Goal: Information Seeking & Learning: Learn about a topic

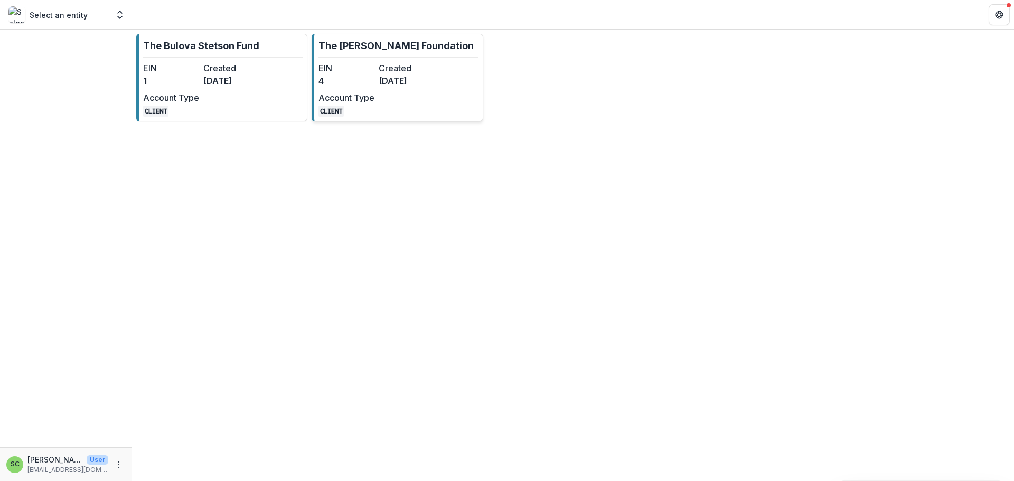
click at [353, 53] on p "The [PERSON_NAME] Foundation" at bounding box center [396, 46] width 155 height 14
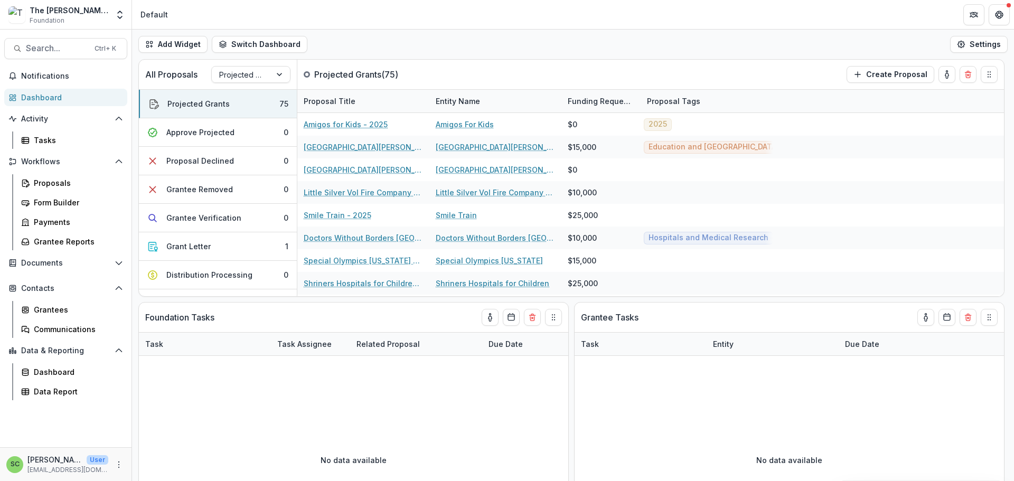
scroll to position [71, 0]
click at [91, 397] on div "Data Report" at bounding box center [76, 391] width 85 height 11
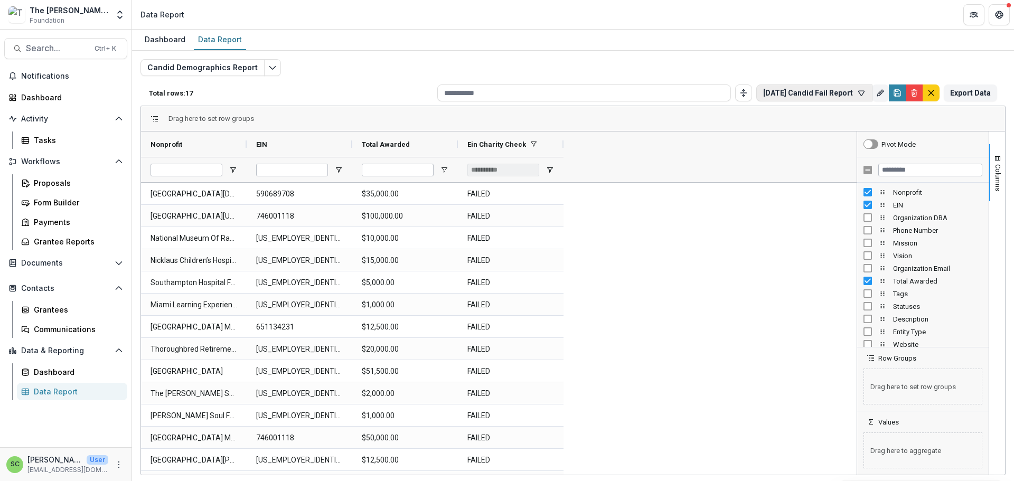
click at [760, 101] on button "[DATE] Candid Fail Report" at bounding box center [814, 93] width 116 height 17
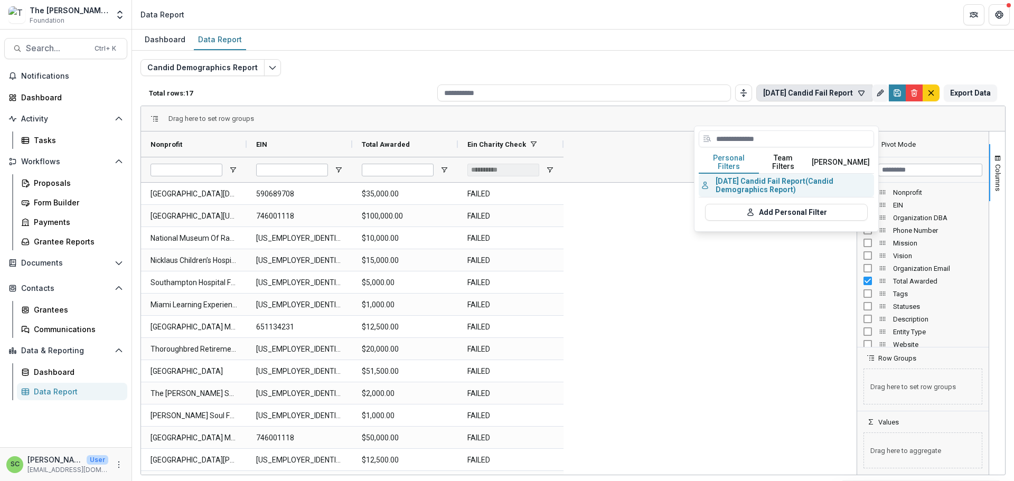
click at [734, 197] on button "[DATE] Candid Fail Report (Candid Demographics Report)" at bounding box center [786, 185] width 175 height 23
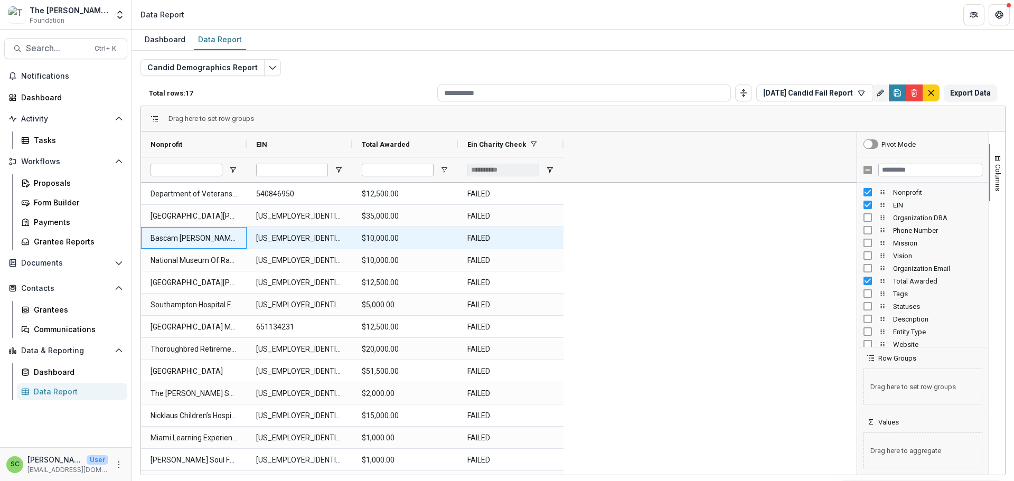
click at [166, 249] on Nonprofit-1262 "Bascam [PERSON_NAME][GEOGRAPHIC_DATA]" at bounding box center [194, 239] width 87 height 22
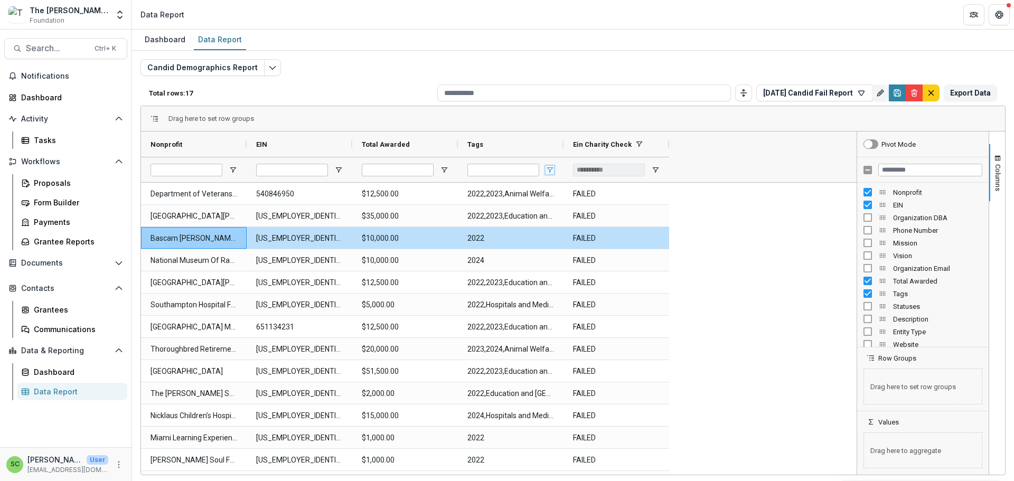
click at [549, 174] on span "Open Filter Menu" at bounding box center [550, 170] width 8 height 8
click at [511, 176] on input "Tags Filter Input" at bounding box center [504, 170] width 72 height 13
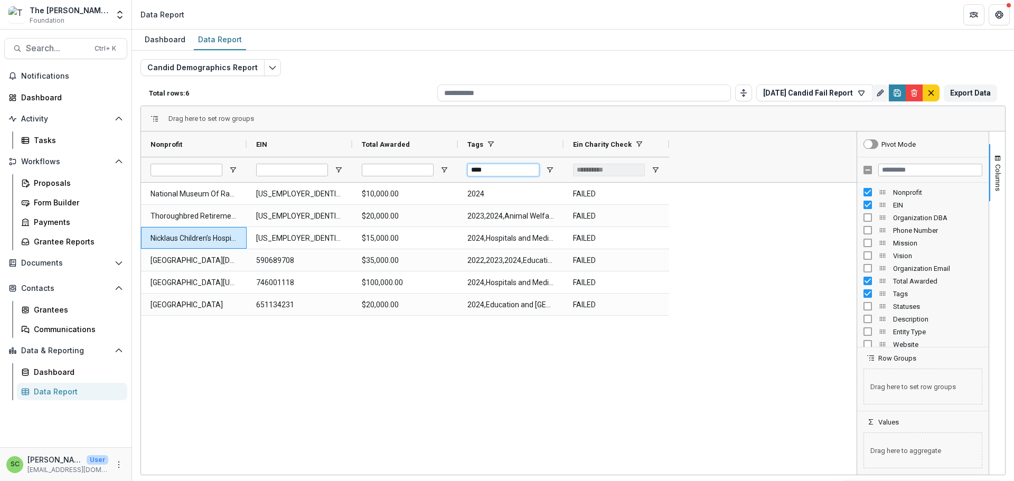
type input "****"
click at [678, 392] on div "National Museum Of Racing & Hall of Fame 14-6032593 $10,000.00 2024 FAILED Thor…" at bounding box center [499, 329] width 716 height 292
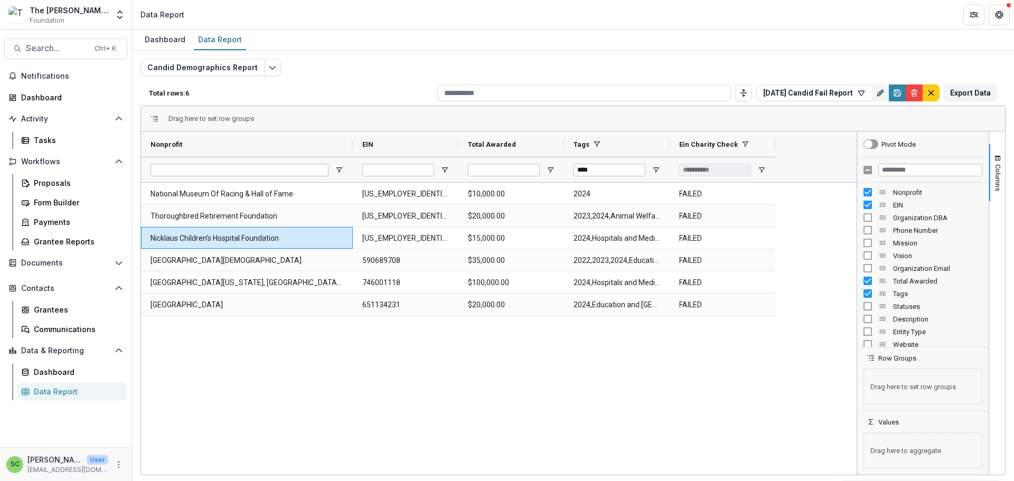
drag, startPoint x: 248, startPoint y: 162, endPoint x: 354, endPoint y: 184, distance: 108.5
click at [354, 182] on div "Nonprofit EIN Total Awarded Tags" at bounding box center [458, 157] width 634 height 51
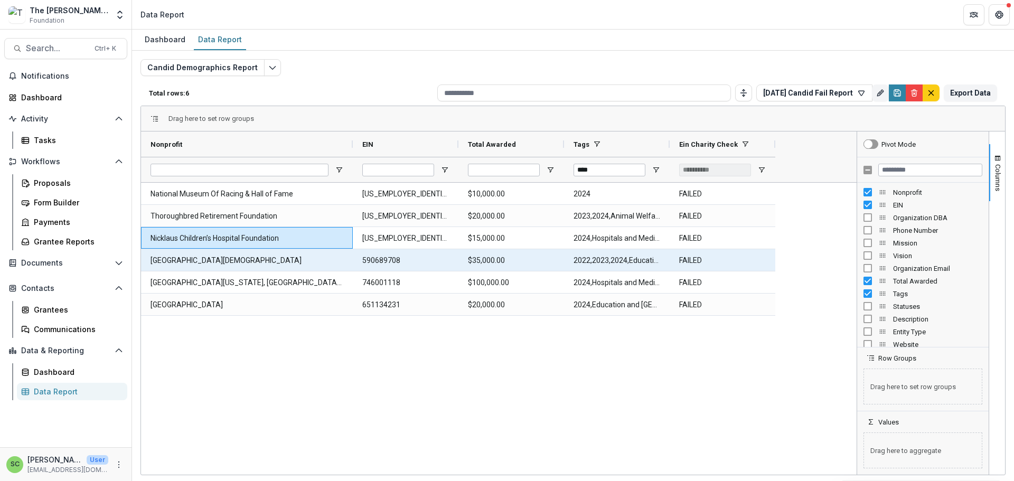
click at [255, 272] on Nonprofit-1306 "[GEOGRAPHIC_DATA][DEMOGRAPHIC_DATA]" at bounding box center [247, 261] width 193 height 22
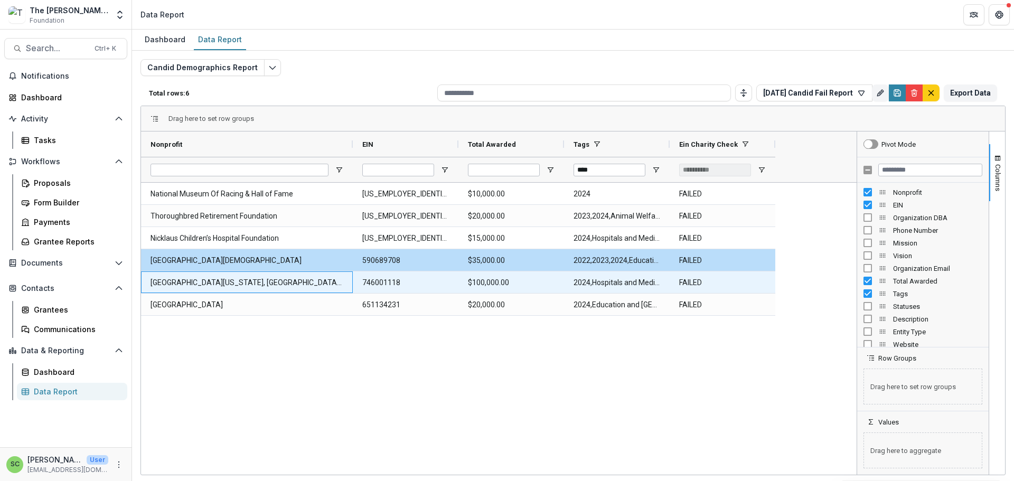
click at [305, 294] on Nonprofit-1310 "[GEOGRAPHIC_DATA][US_STATE], [GEOGRAPHIC_DATA][PERSON_NAME][MEDICAL_DATA]" at bounding box center [247, 283] width 193 height 22
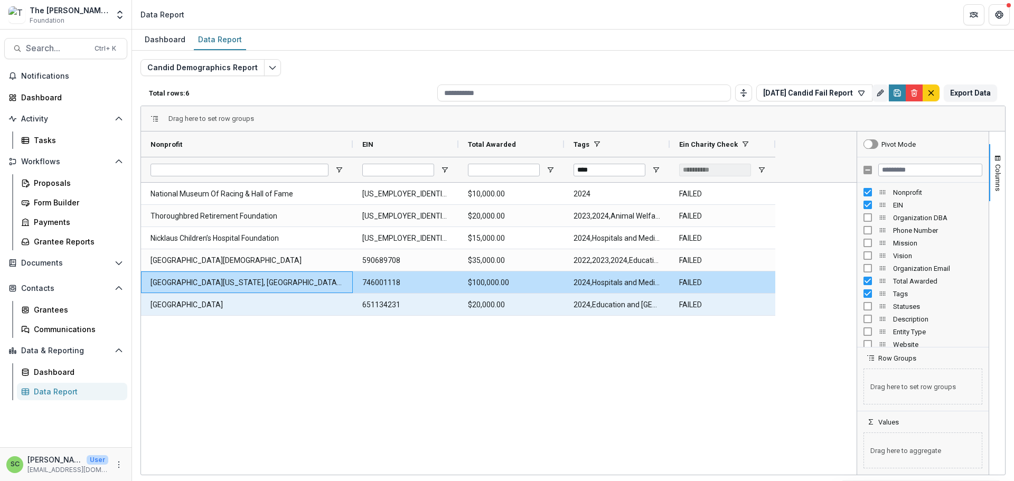
click at [223, 316] on Nonprofit-1318 "[GEOGRAPHIC_DATA]" at bounding box center [247, 305] width 193 height 22
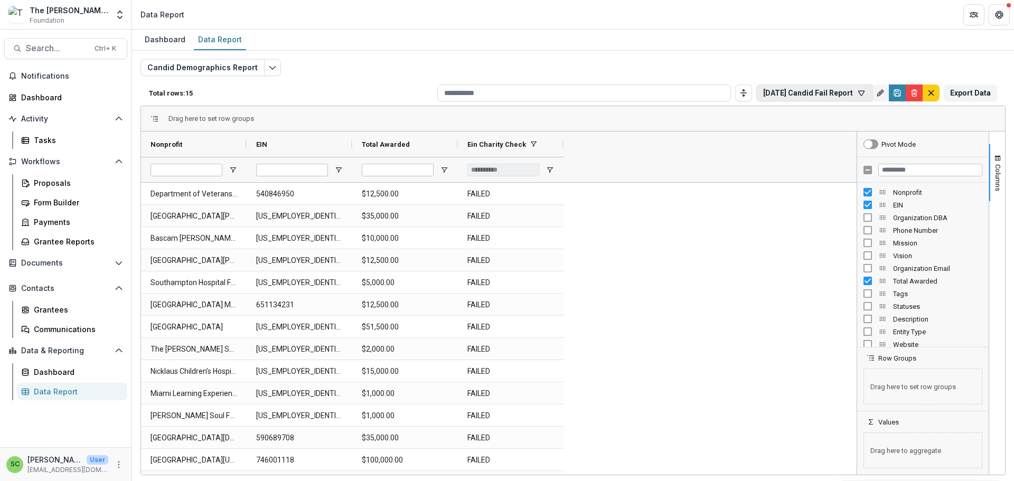
click at [756, 101] on button "[DATE] Candid Fail Report" at bounding box center [814, 93] width 116 height 17
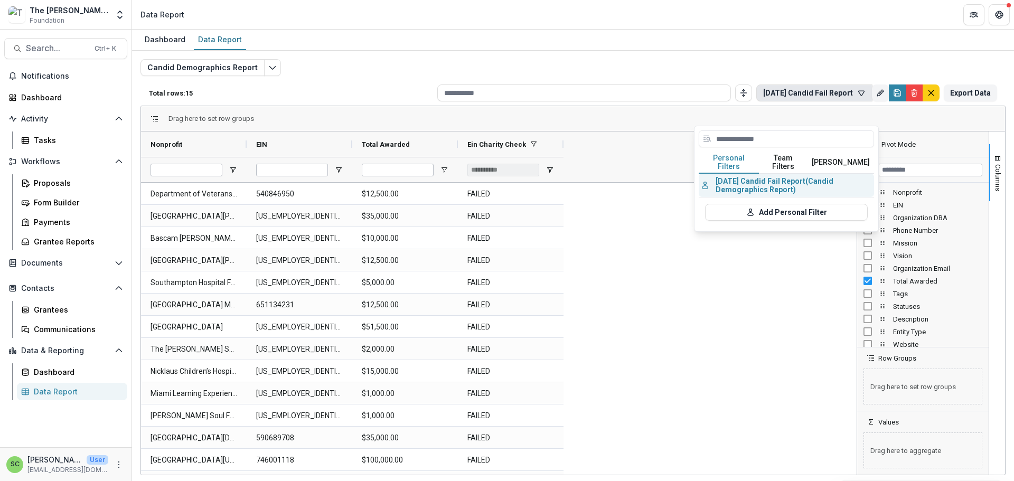
click at [740, 197] on button "[DATE] Candid Fail Report (Candid Demographics Report)" at bounding box center [786, 185] width 175 height 23
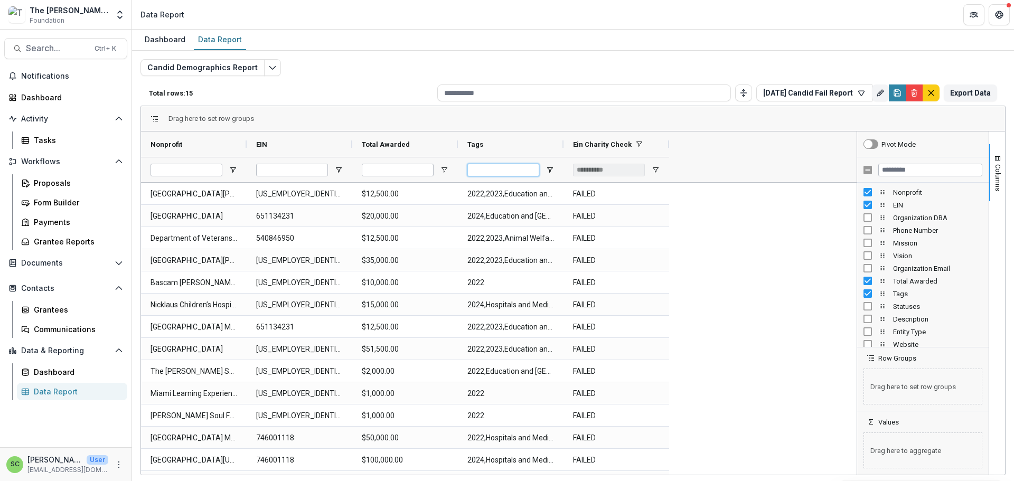
click at [525, 176] on input "Tags Filter Input" at bounding box center [504, 170] width 72 height 13
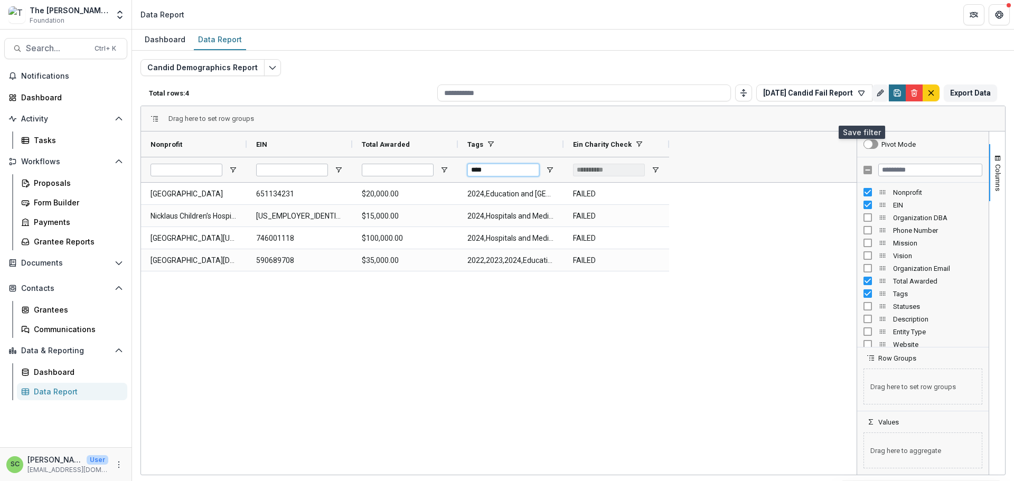
type input "****"
click at [896, 96] on icon "Save" at bounding box center [898, 95] width 4 height 3
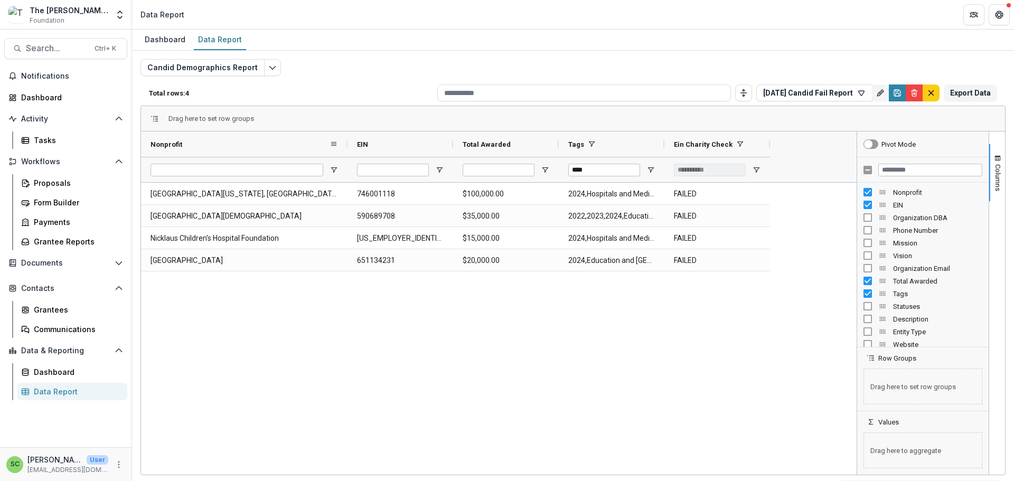
drag, startPoint x: 247, startPoint y: 162, endPoint x: 348, endPoint y: 169, distance: 101.1
click at [348, 157] on div at bounding box center [347, 144] width 4 height 25
click at [59, 11] on div "The [PERSON_NAME] Foundation" at bounding box center [69, 10] width 79 height 11
click at [101, 16] on div "The [PERSON_NAME] Foundation" at bounding box center [69, 10] width 79 height 11
click at [115, 17] on icon "Open entity switcher" at bounding box center [120, 15] width 11 height 11
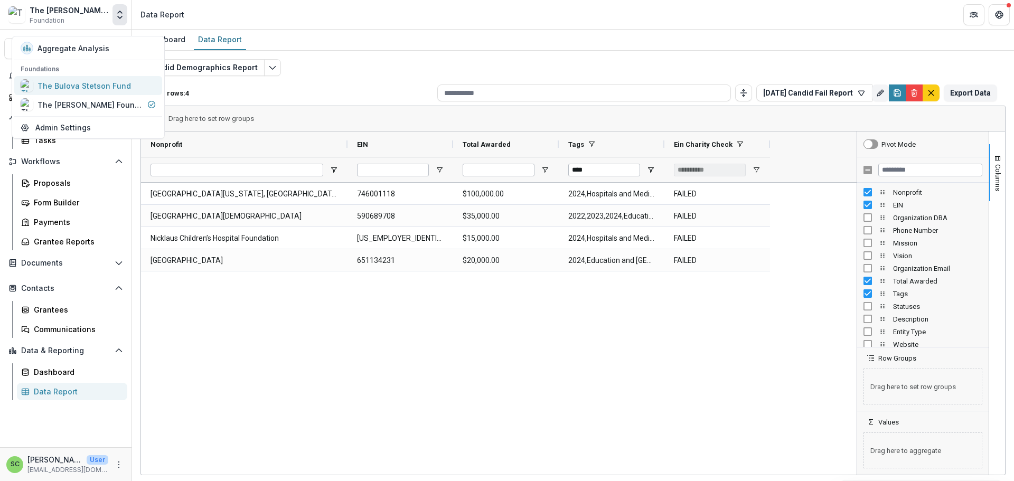
click at [100, 91] on div "The Bulova Stetson Fund" at bounding box center [85, 85] width 94 height 11
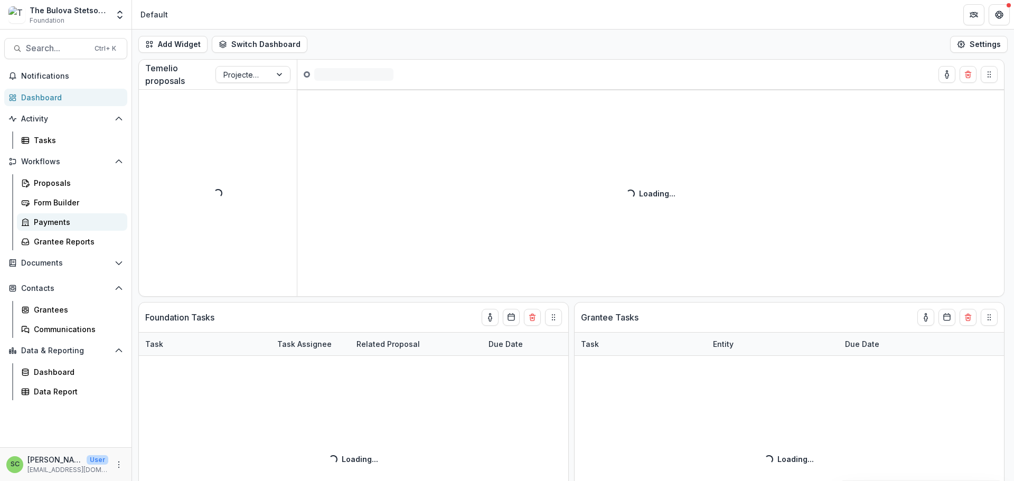
scroll to position [71, 0]
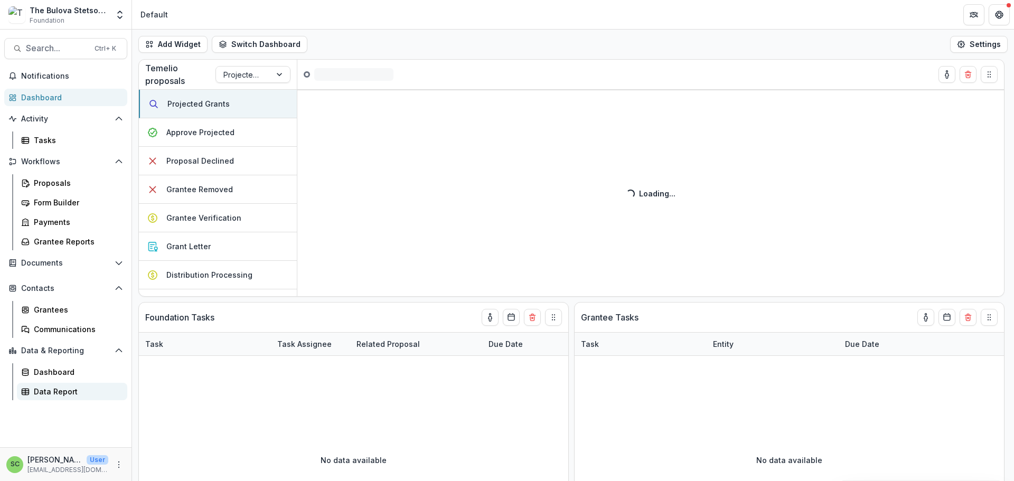
click at [85, 397] on div "Data Report" at bounding box center [76, 391] width 85 height 11
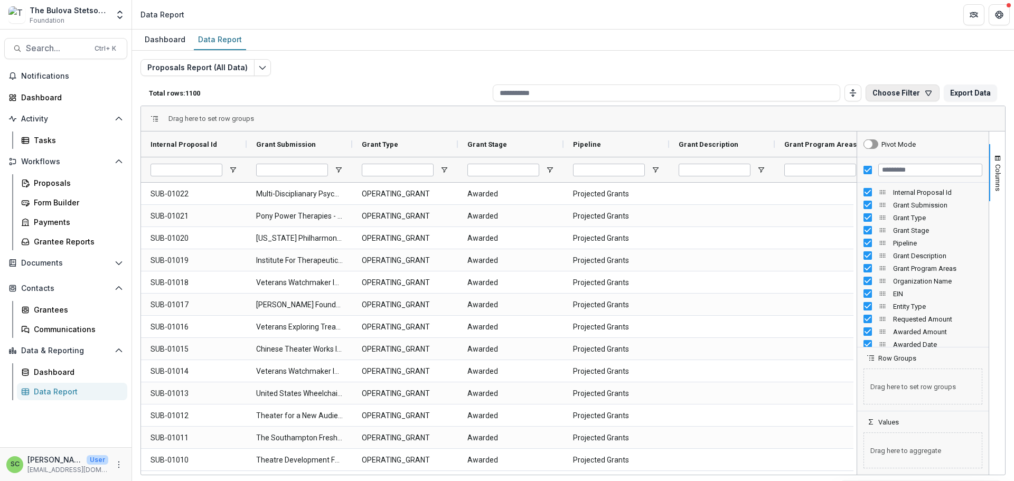
click at [866, 101] on button "Choose Filter" at bounding box center [903, 93] width 74 height 17
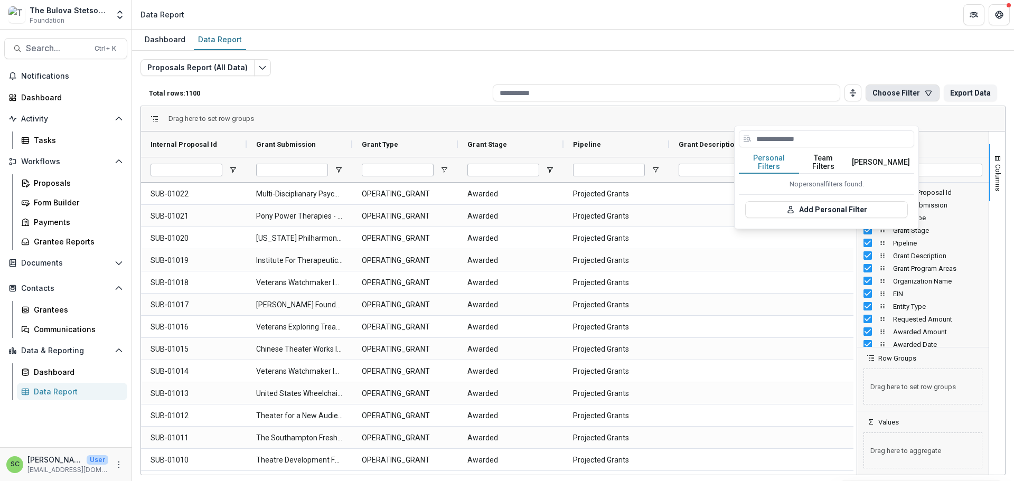
click at [414, 102] on div "Total rows: 1100 Choose Filter Personal Filters Team Filters Temelio Filters No…" at bounding box center [573, 92] width 865 height 25
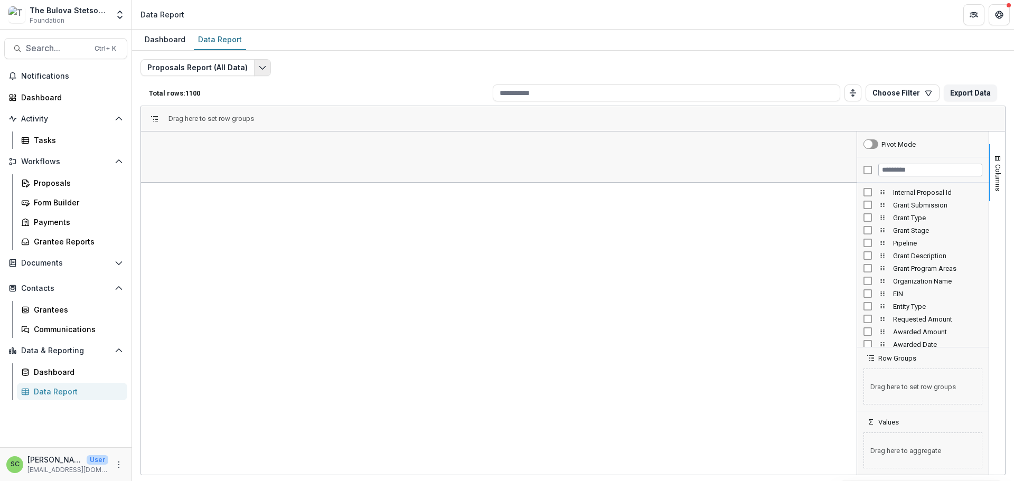
click at [267, 72] on icon "Edit selected report" at bounding box center [262, 67] width 8 height 8
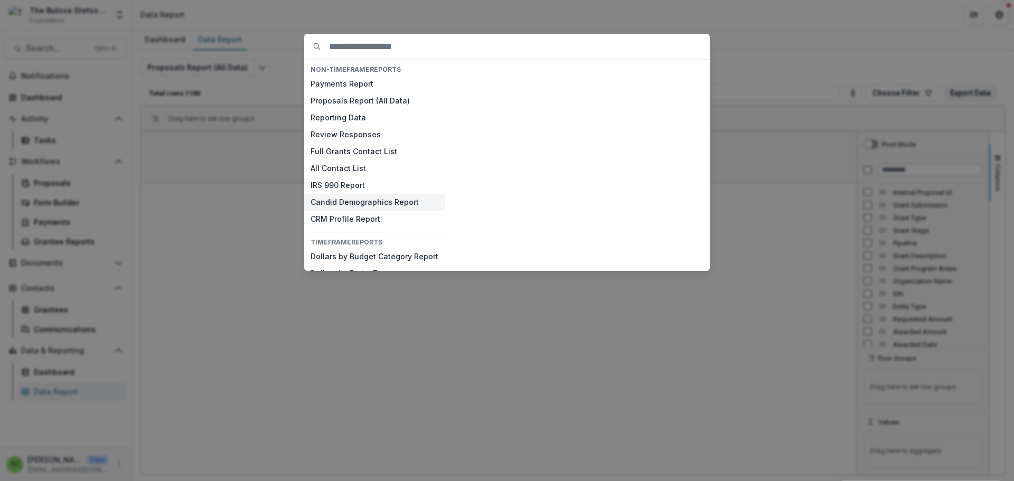
click at [344, 211] on button "Candid Demographics Report" at bounding box center [374, 202] width 141 height 17
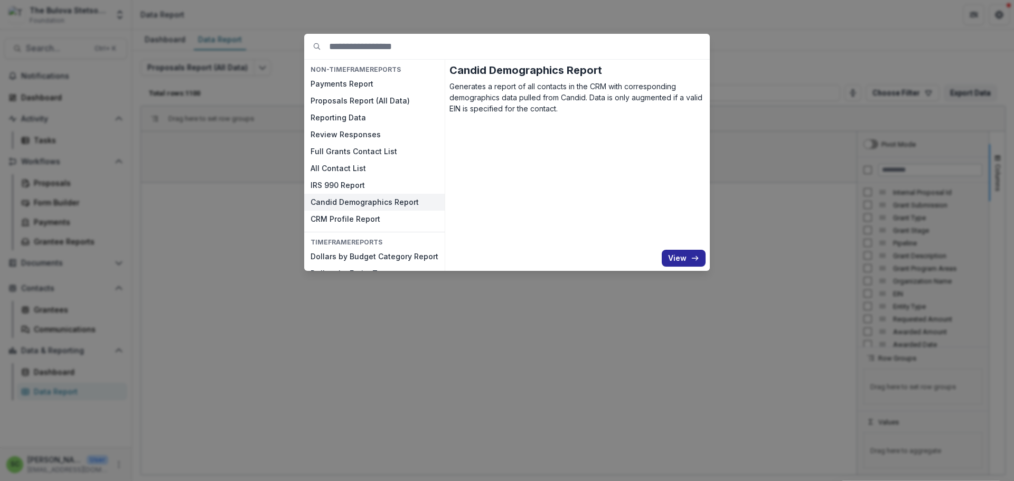
click at [706, 267] on button "View" at bounding box center [684, 258] width 44 height 17
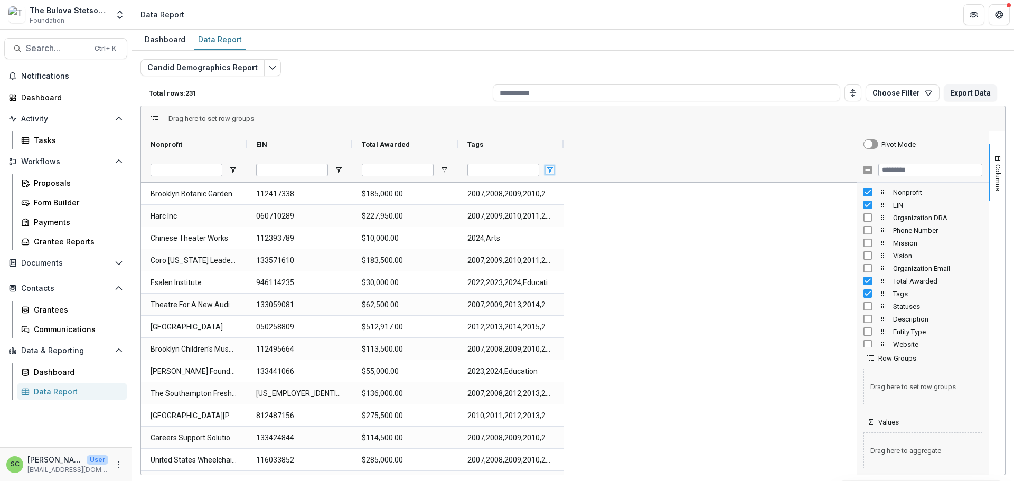
click at [552, 174] on span "Open Filter Menu" at bounding box center [550, 170] width 8 height 8
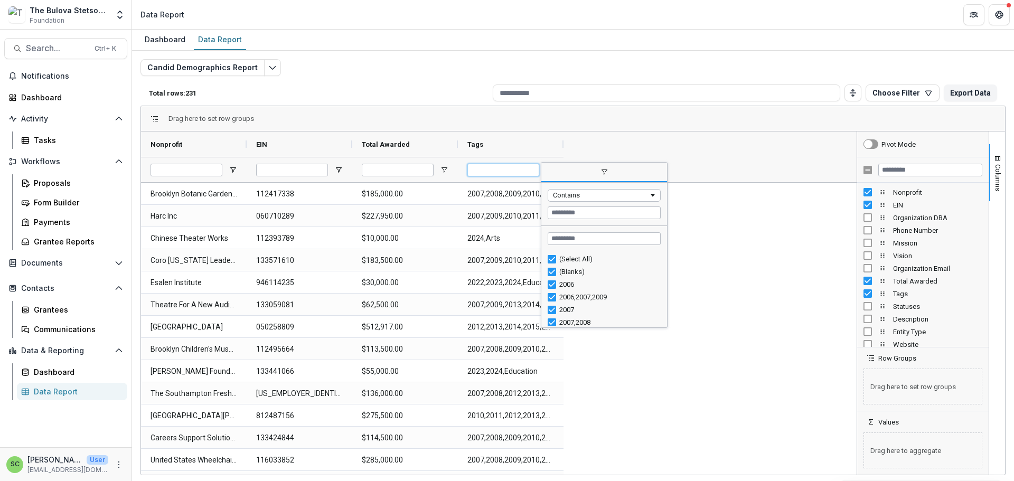
click at [511, 176] on input "Tags Filter Input" at bounding box center [504, 170] width 72 height 13
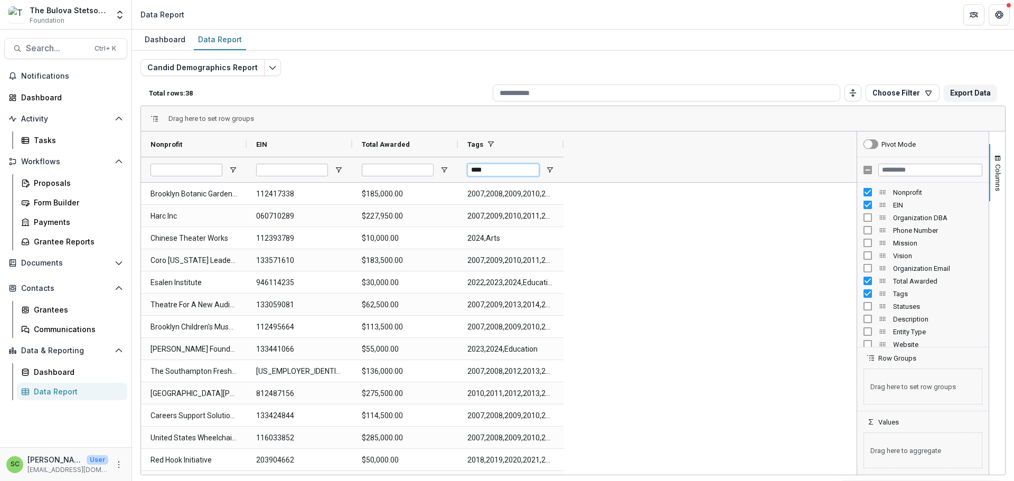
type input "****"
click at [908, 176] on input "Filter Columns Input" at bounding box center [930, 170] width 104 height 13
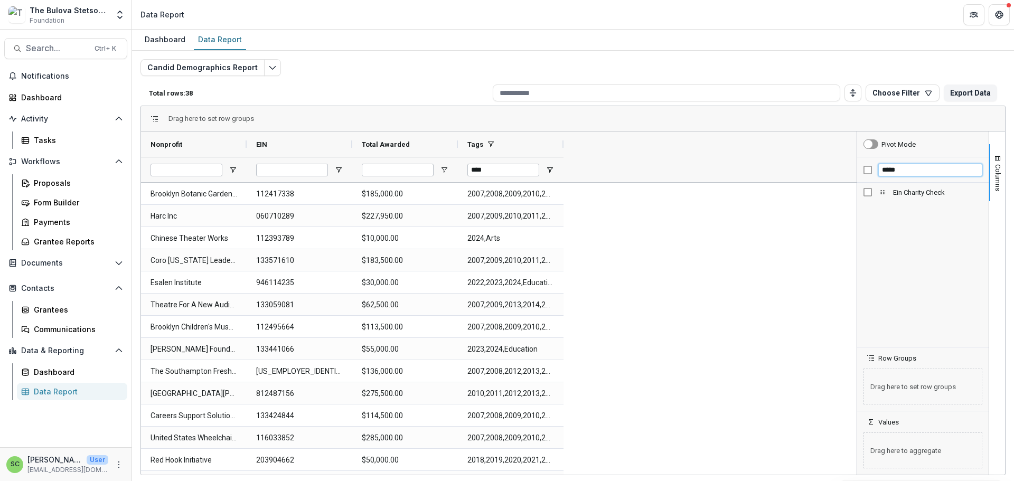
type input "*****"
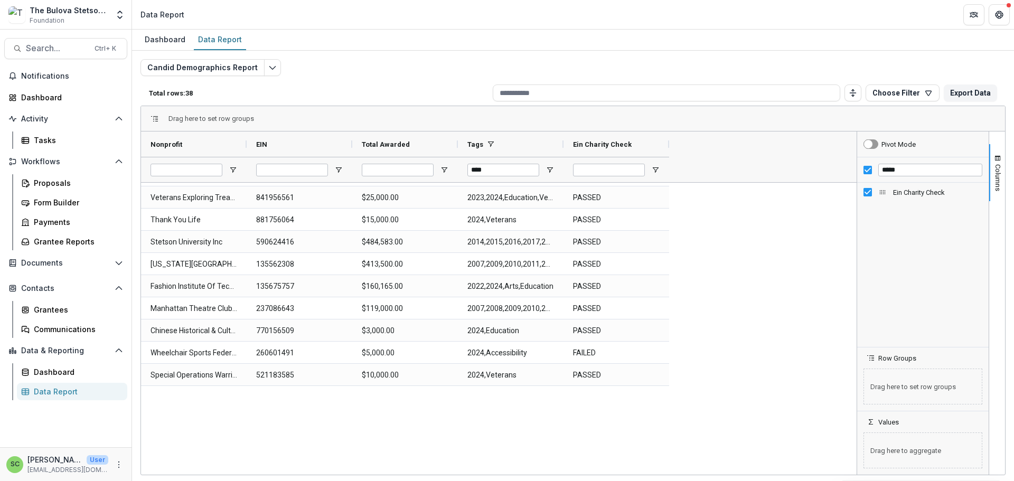
scroll to position [234, 0]
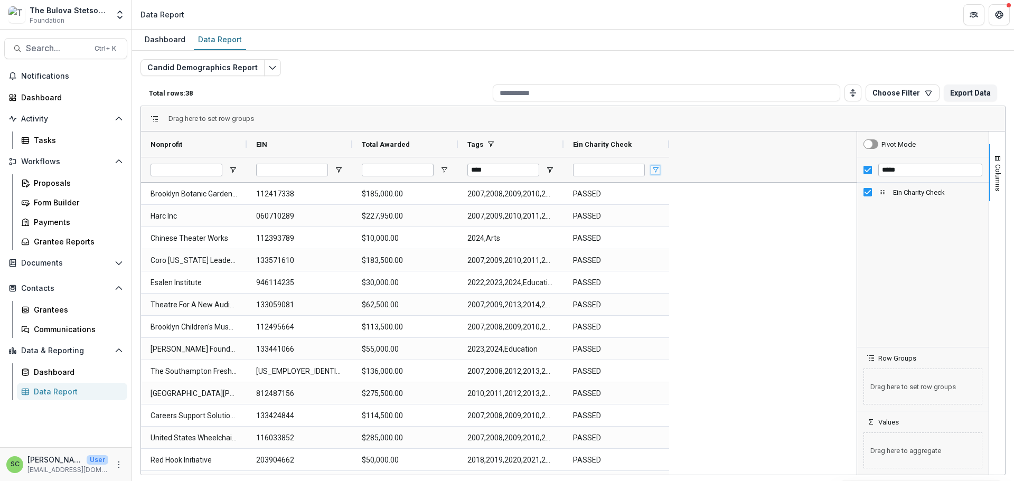
click at [656, 174] on span "Open Filter Menu" at bounding box center [655, 170] width 8 height 8
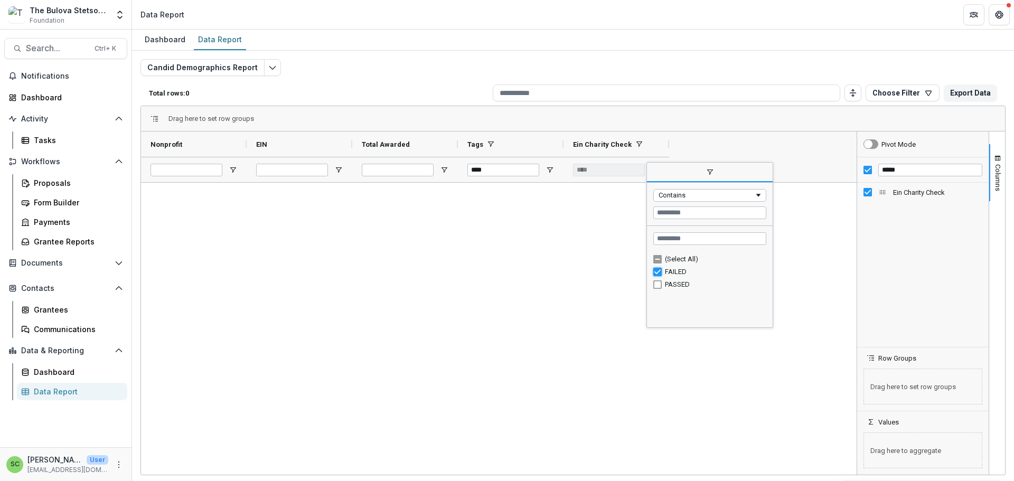
type input "**********"
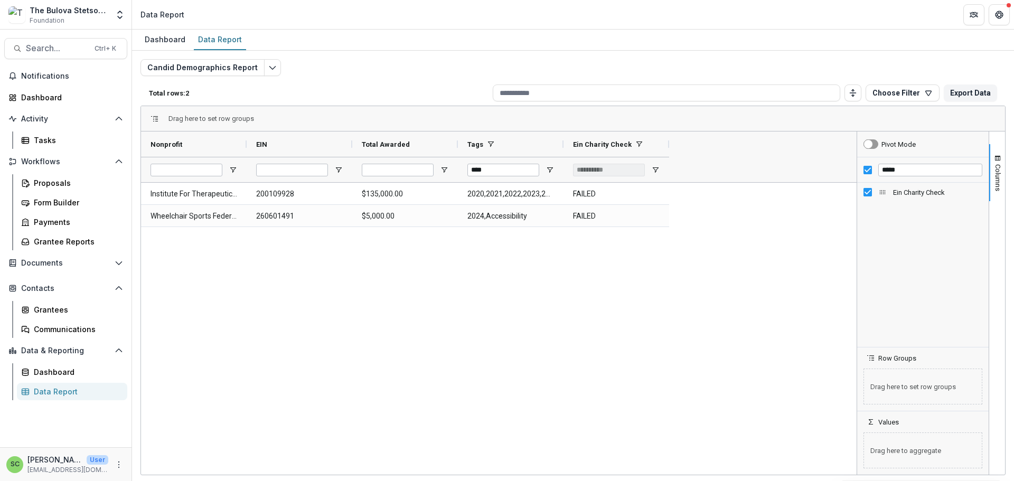
click at [795, 332] on div "Institute For Therapeutic Discovery Inc 200109928 $135,000.00 2020,2021,2022,20…" at bounding box center [499, 329] width 716 height 292
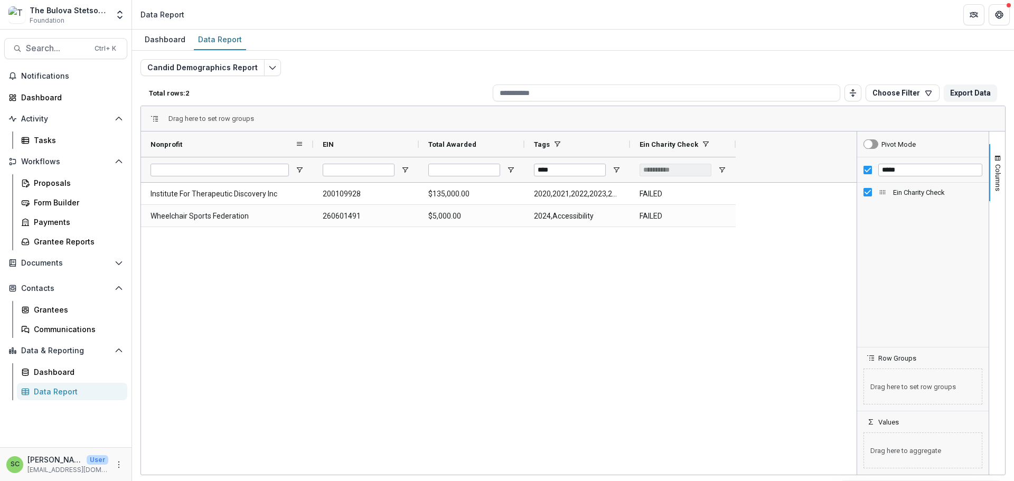
drag, startPoint x: 248, startPoint y: 163, endPoint x: 315, endPoint y: 165, distance: 66.6
click at [315, 157] on div at bounding box center [313, 144] width 4 height 25
click at [866, 101] on button "Choose Filter" at bounding box center [903, 93] width 74 height 17
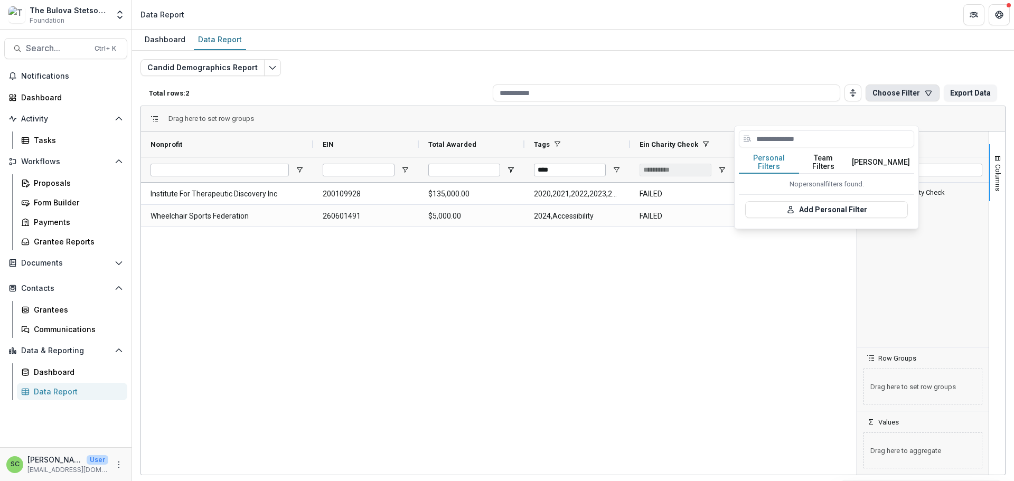
click at [753, 174] on button "Personal Filters" at bounding box center [769, 163] width 60 height 22
click at [811, 218] on button "Add Personal Filter" at bounding box center [826, 209] width 163 height 17
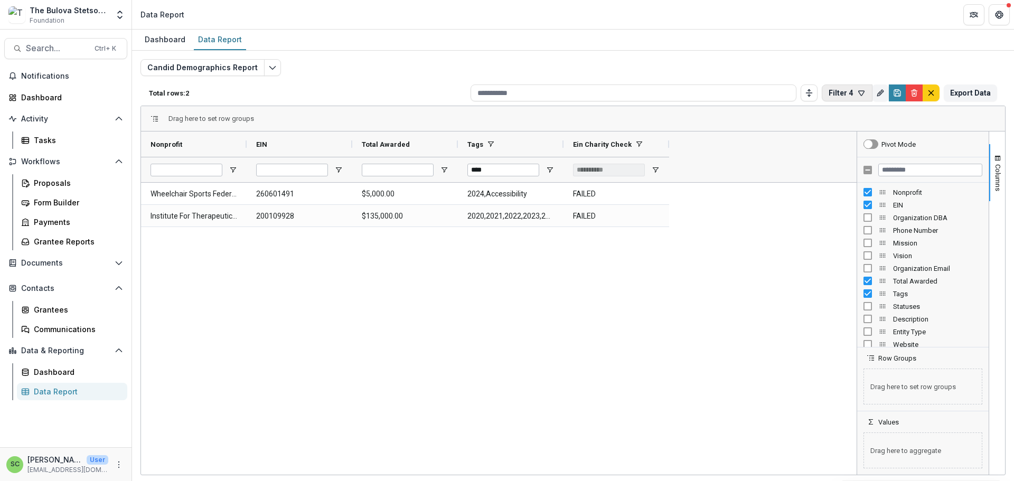
click at [822, 101] on button "Filter 4" at bounding box center [847, 93] width 51 height 17
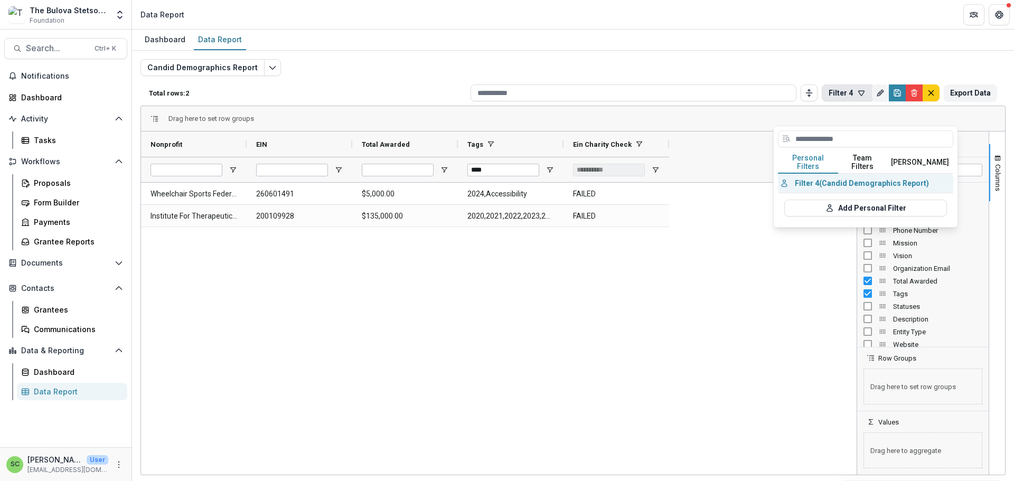
click at [816, 193] on button "Filter 4 (Candid Demographics Report)" at bounding box center [865, 183] width 175 height 19
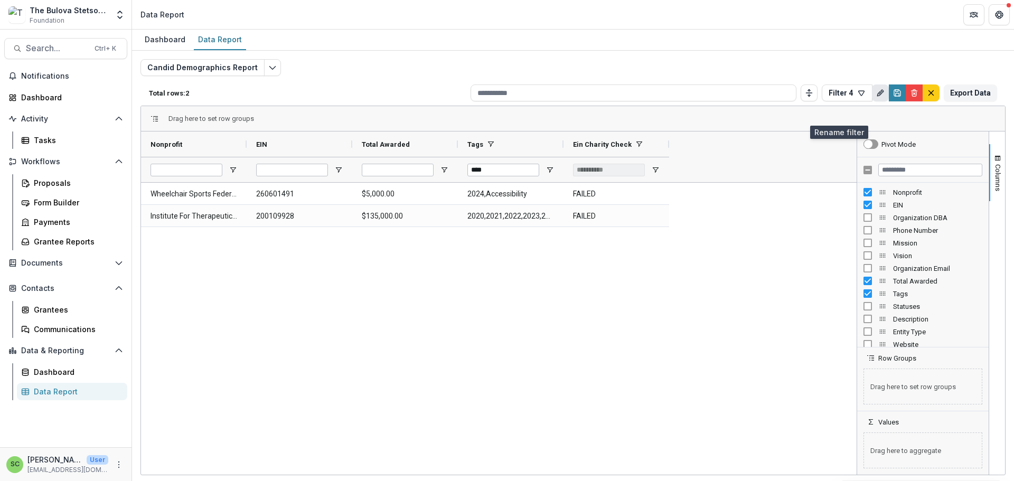
click at [877, 96] on icon "Rename" at bounding box center [879, 93] width 5 height 5
type input "*"
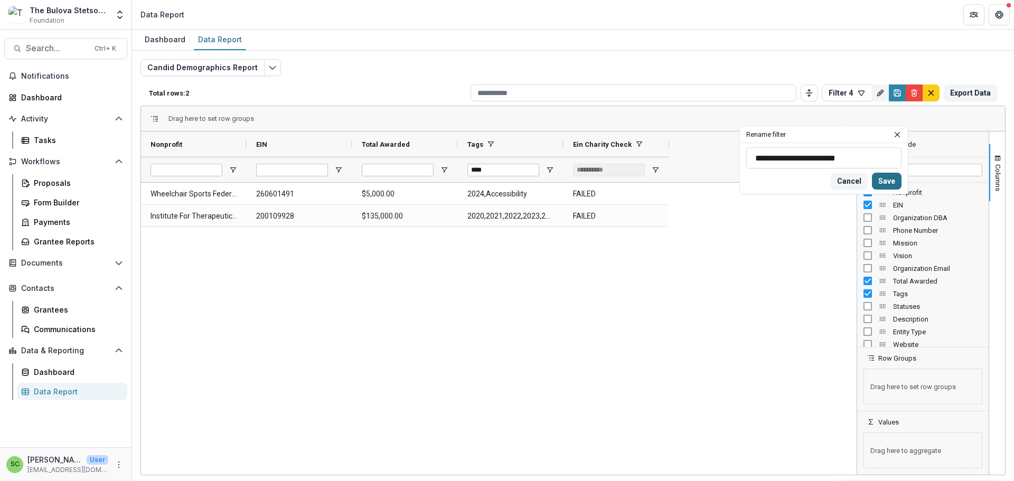
type input "**********"
click at [902, 190] on button "Save" at bounding box center [887, 181] width 30 height 17
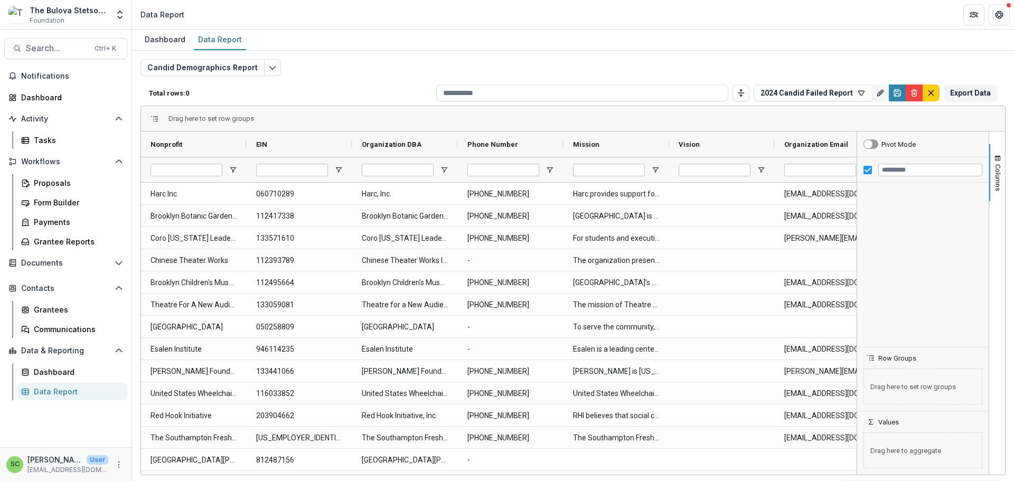
type input "****"
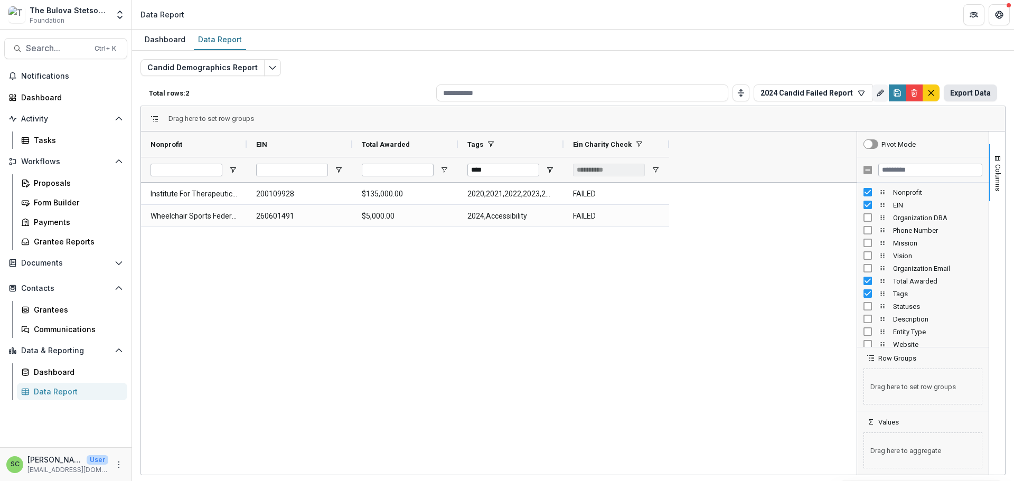
click at [969, 101] on button "Export Data" at bounding box center [970, 93] width 53 height 17
click at [277, 72] on icon "Edit selected report" at bounding box center [272, 67] width 8 height 8
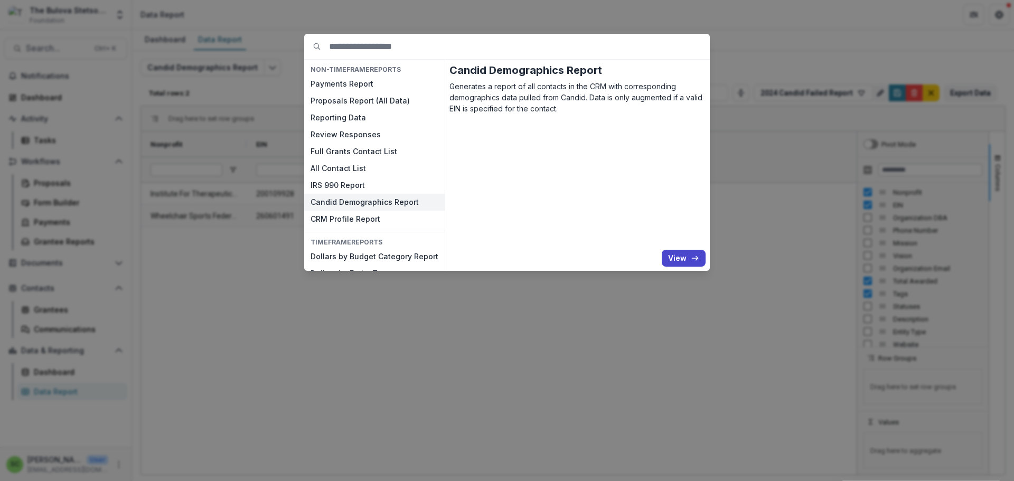
click at [274, 326] on div "NON-TIMEFRAME Reports Payments Report Proposals Report (All Data) Reporting Dat…" at bounding box center [507, 240] width 1014 height 481
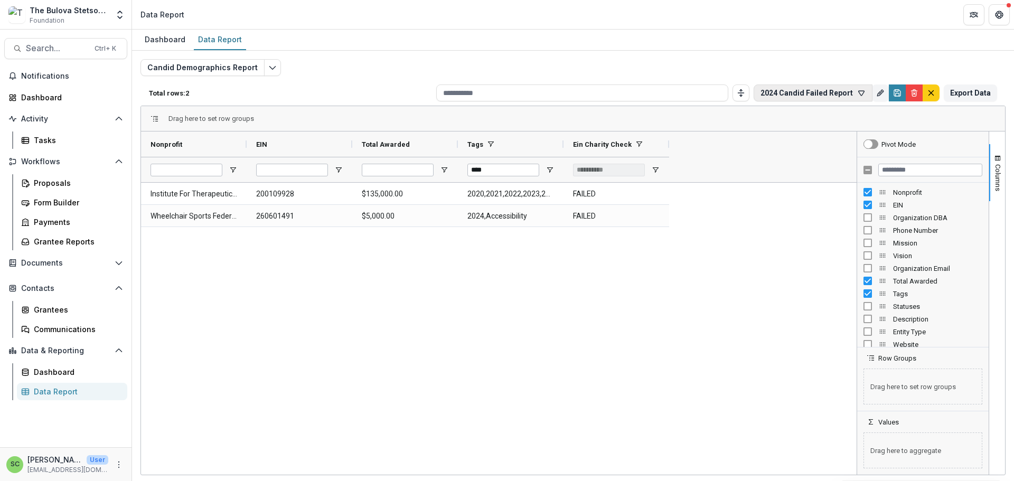
click at [857, 97] on icon "button" at bounding box center [861, 93] width 8 height 8
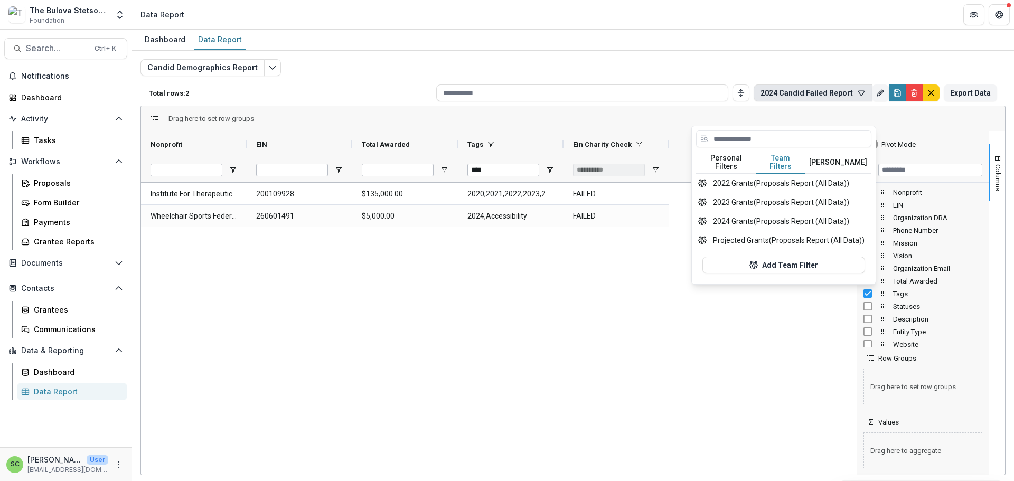
click at [772, 172] on button "Team Filters" at bounding box center [780, 163] width 49 height 22
click at [769, 250] on button "Projected Grants (Proposals Report (All Data))" at bounding box center [783, 240] width 175 height 19
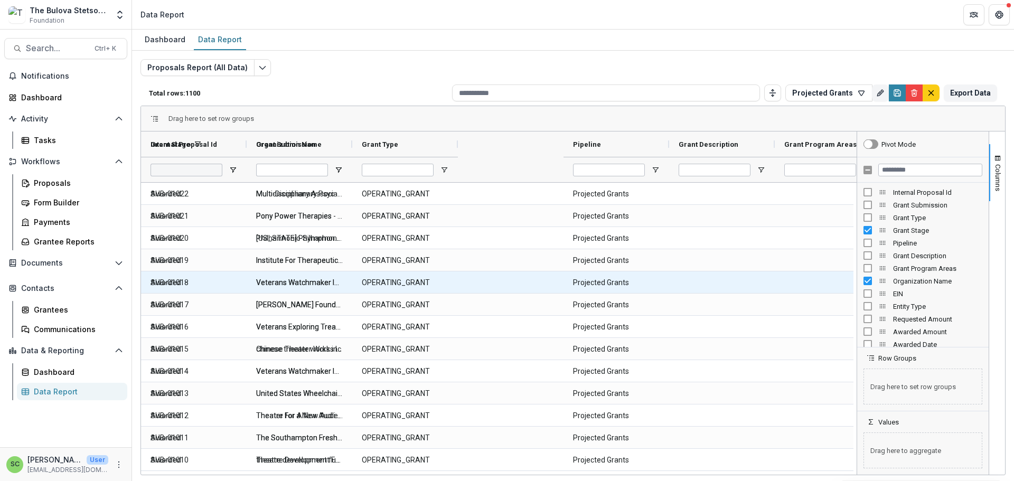
type input "**********"
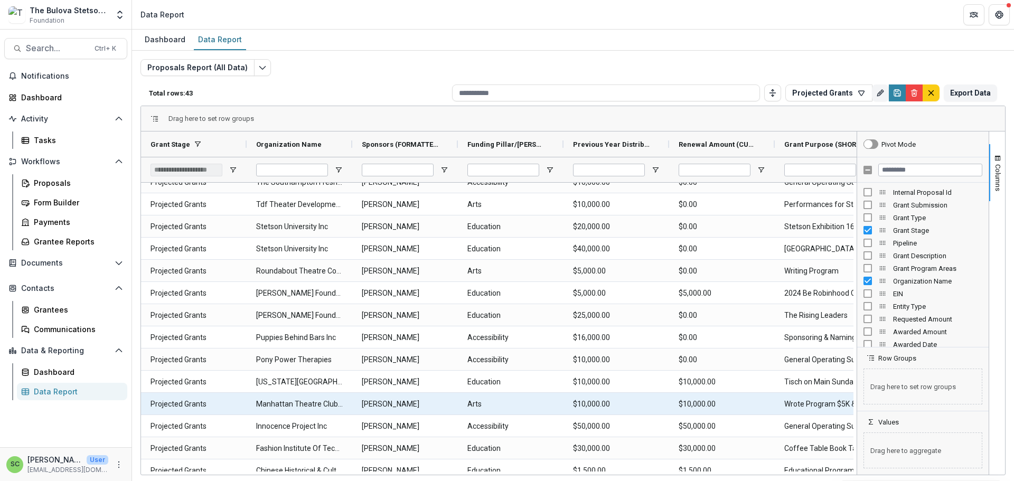
scroll to position [169, 0]
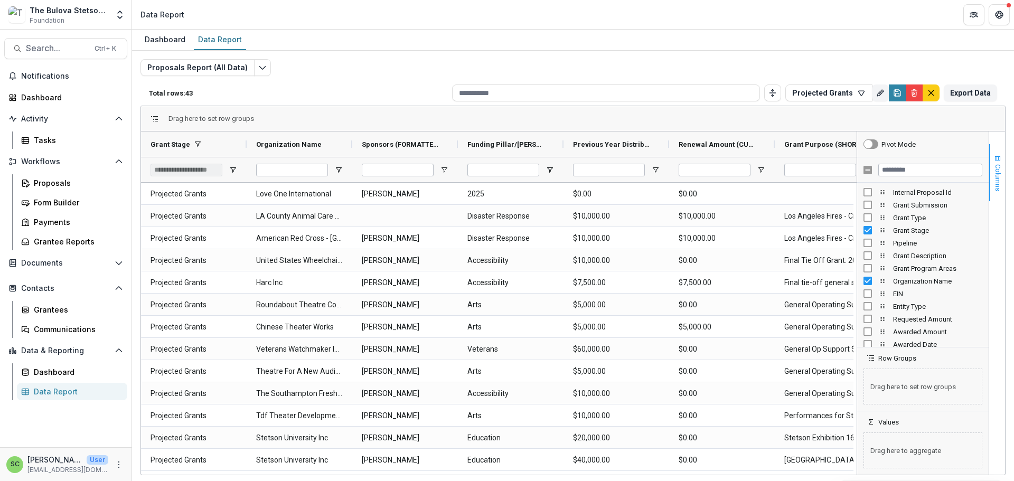
click at [994, 191] on span "Columns" at bounding box center [998, 177] width 8 height 27
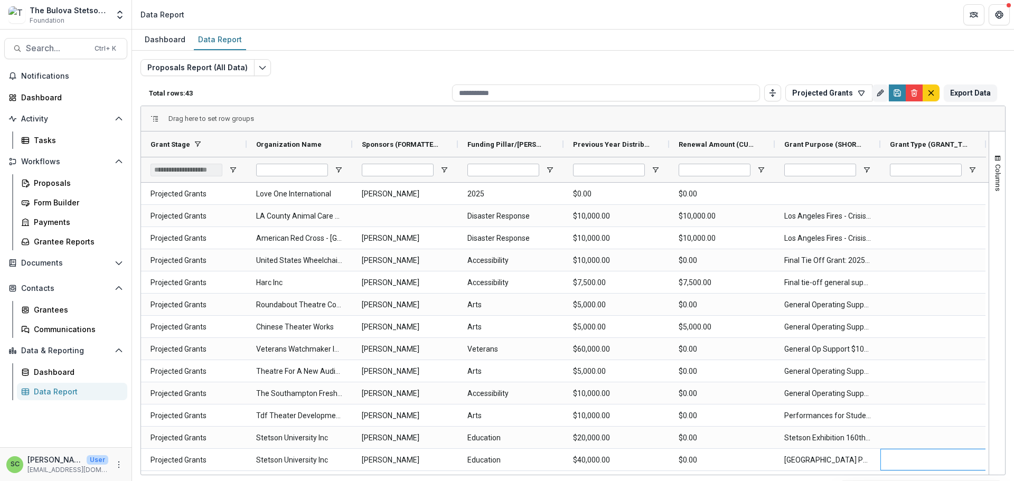
click at [922, 481] on html "Skip to content The Bulova Stetson Fund Foundation Aggregate Analysis Foundatio…" at bounding box center [507, 240] width 1014 height 481
click at [342, 174] on span "Open Filter Menu" at bounding box center [338, 170] width 8 height 8
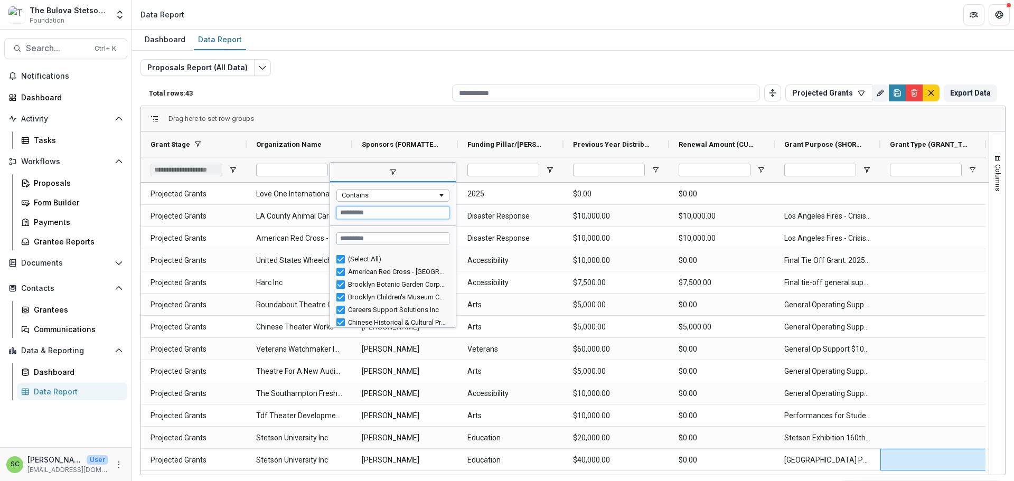
click at [383, 219] on input "Filter Value" at bounding box center [393, 213] width 113 height 13
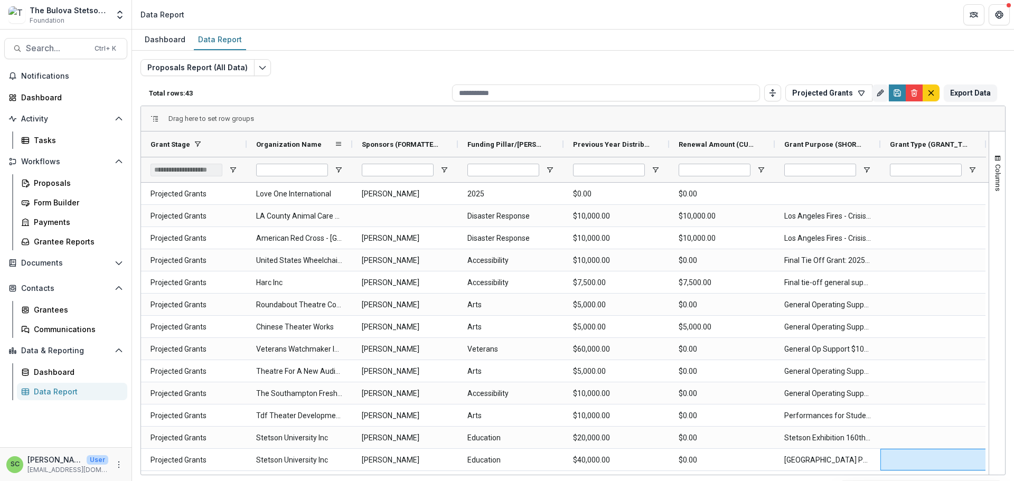
click at [326, 146] on div "Organization Name" at bounding box center [295, 144] width 78 height 20
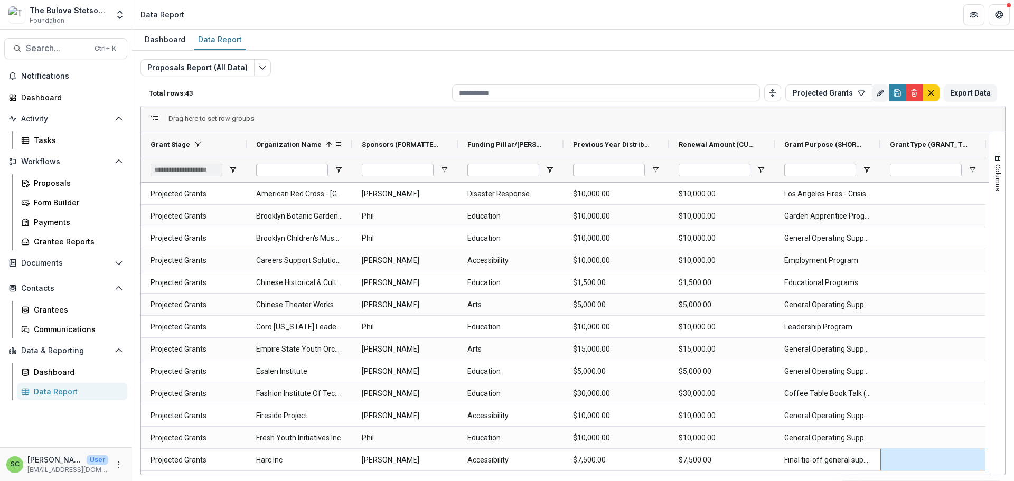
click at [354, 157] on div at bounding box center [352, 144] width 4 height 25
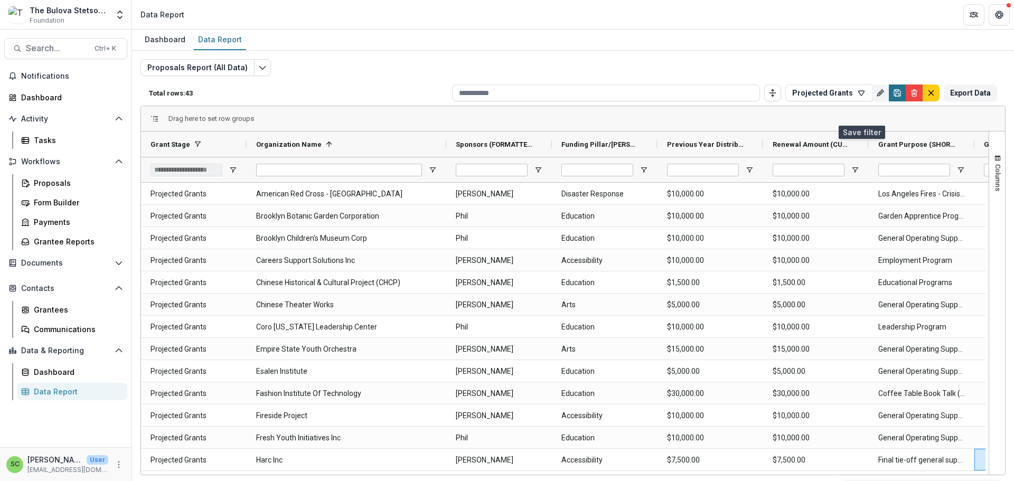
click at [893, 97] on icon "Save" at bounding box center [897, 93] width 8 height 8
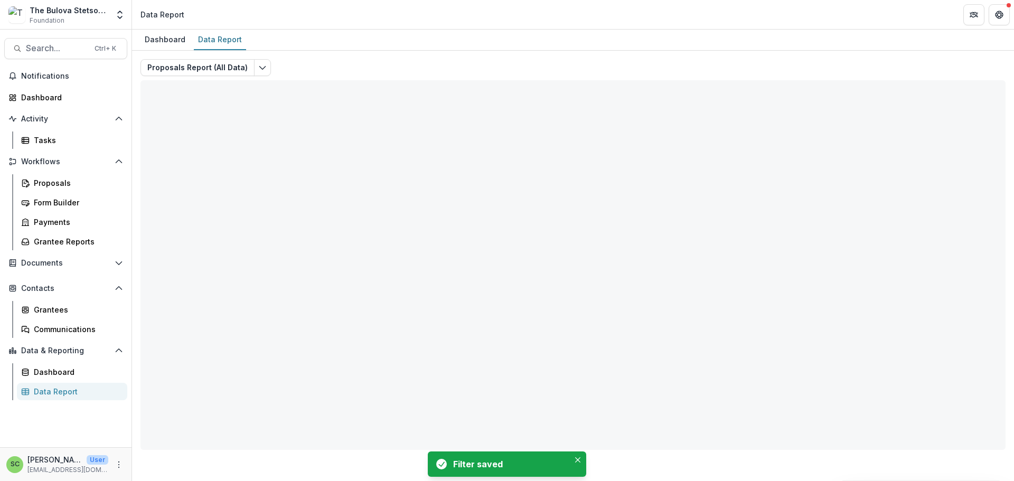
type input "**********"
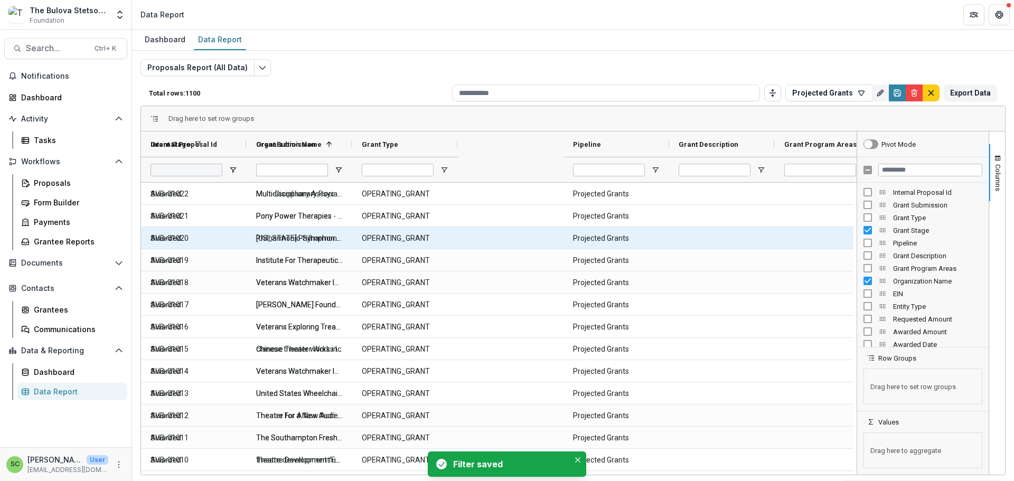
type input "**********"
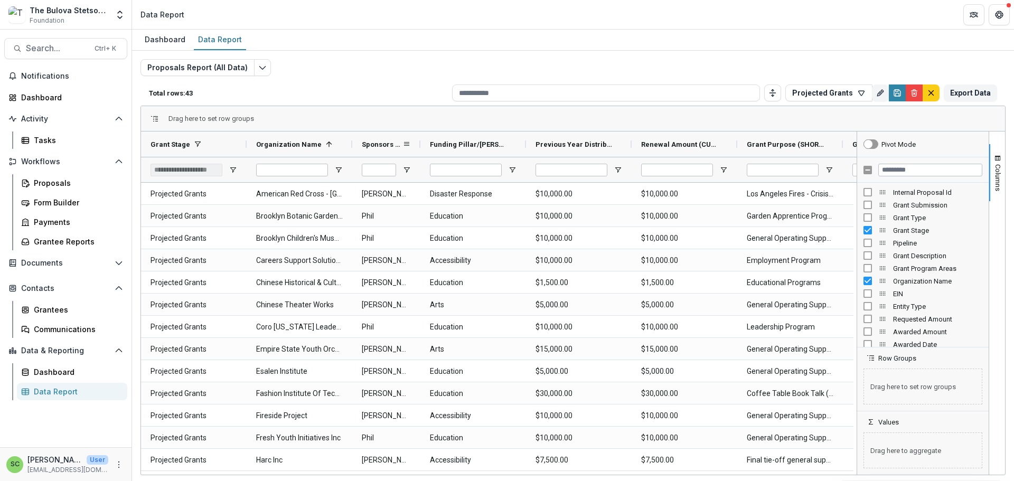
drag, startPoint x: 461, startPoint y: 163, endPoint x: 423, endPoint y: 158, distance: 37.8
click at [423, 157] on div at bounding box center [420, 144] width 4 height 25
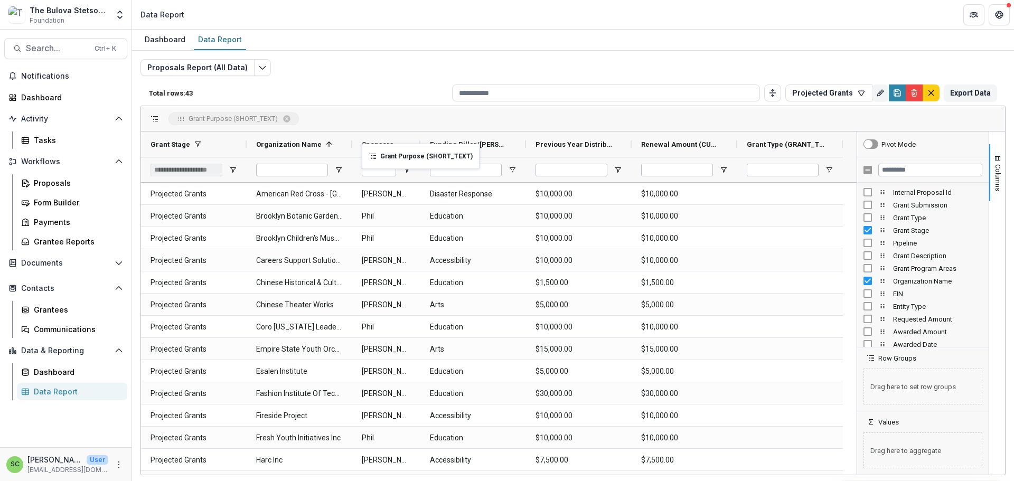
drag, startPoint x: 787, startPoint y: 156, endPoint x: 367, endPoint y: 150, distance: 419.5
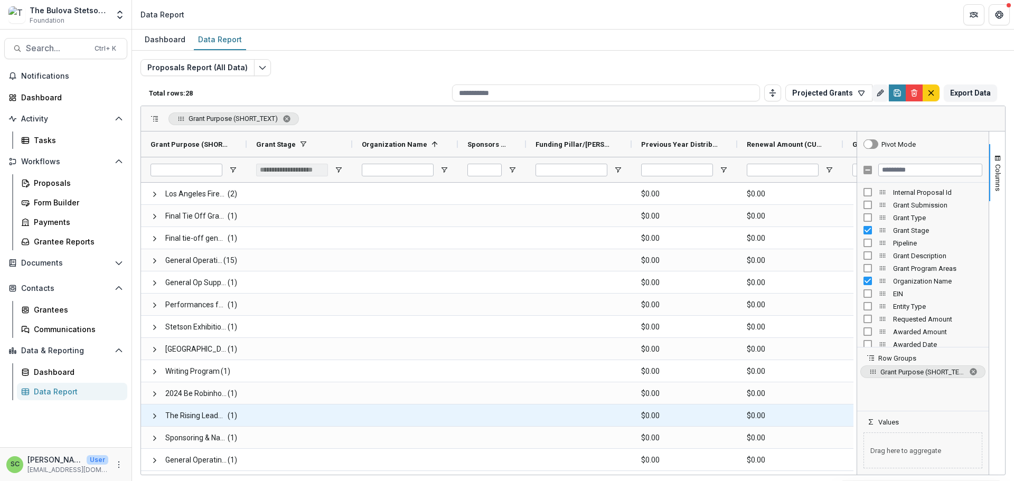
scroll to position [0, 0]
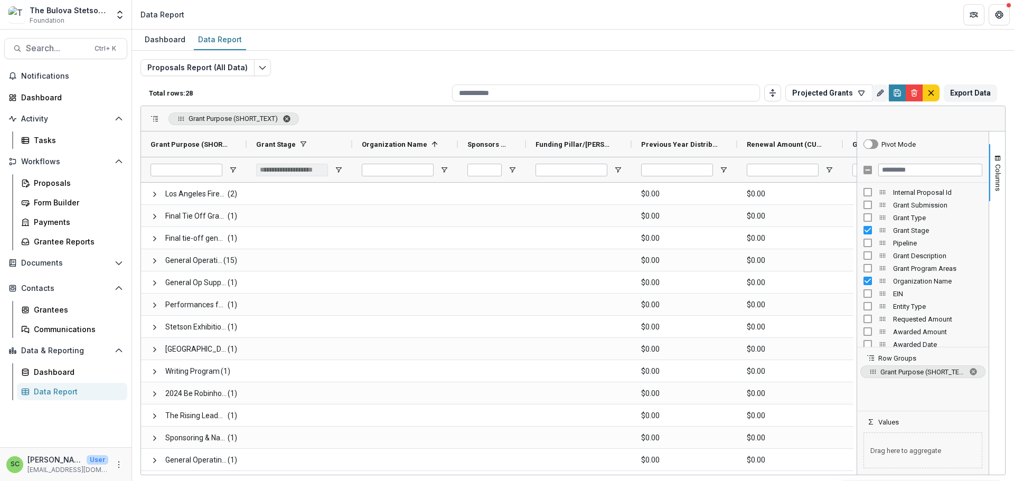
click at [287, 123] on span "Grant Purpose (SHORT_TEXT). Press ENTER to sort. Press DELETE to remove" at bounding box center [287, 119] width 8 height 8
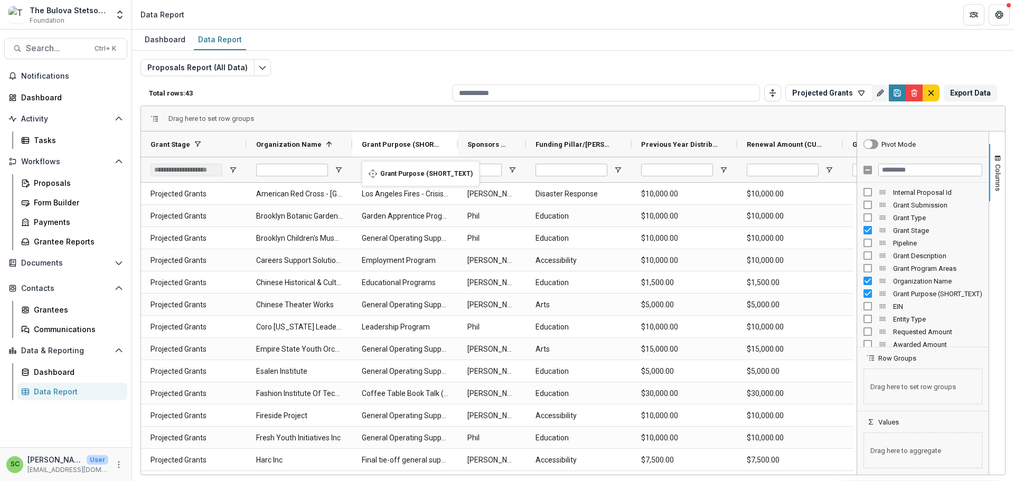
drag, startPoint x: 463, startPoint y: 165, endPoint x: 367, endPoint y: 167, distance: 96.2
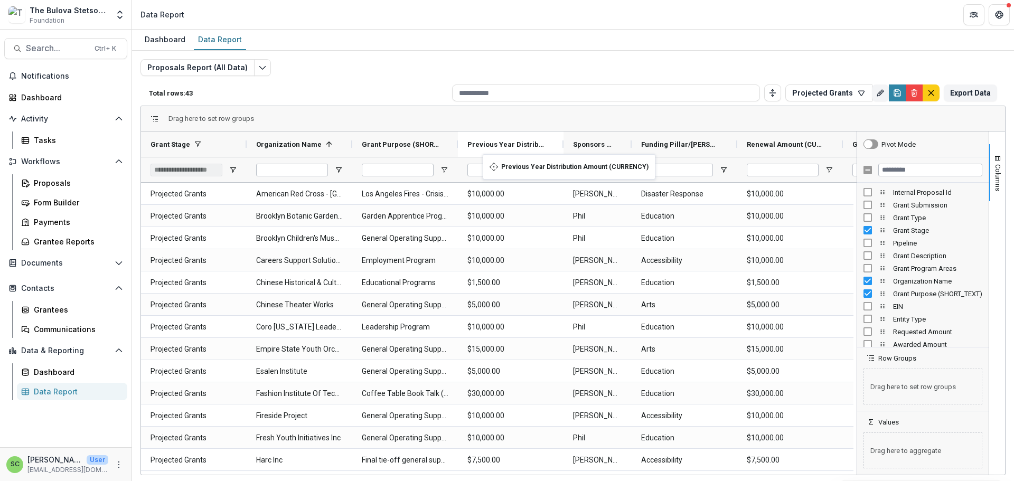
drag, startPoint x: 662, startPoint y: 167, endPoint x: 488, endPoint y: 161, distance: 174.4
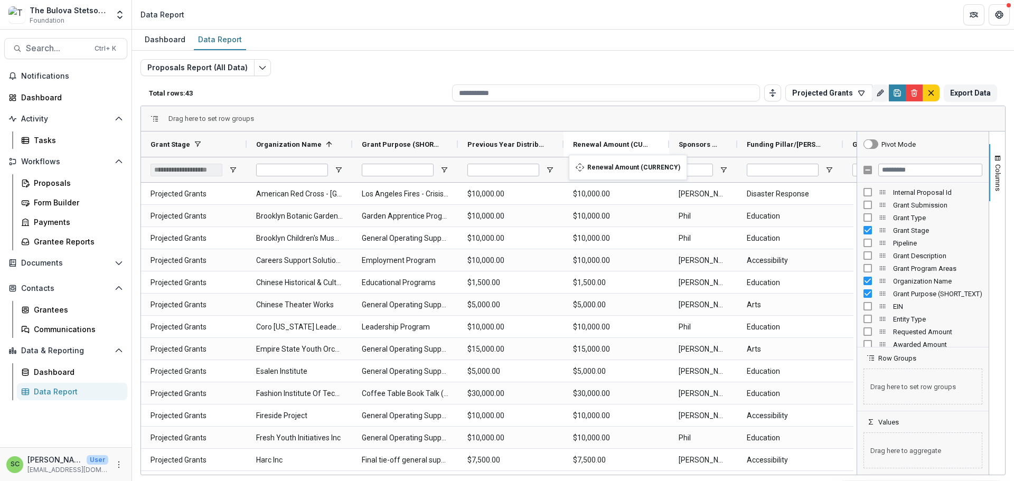
drag, startPoint x: 769, startPoint y: 165, endPoint x: 574, endPoint y: 161, distance: 195.0
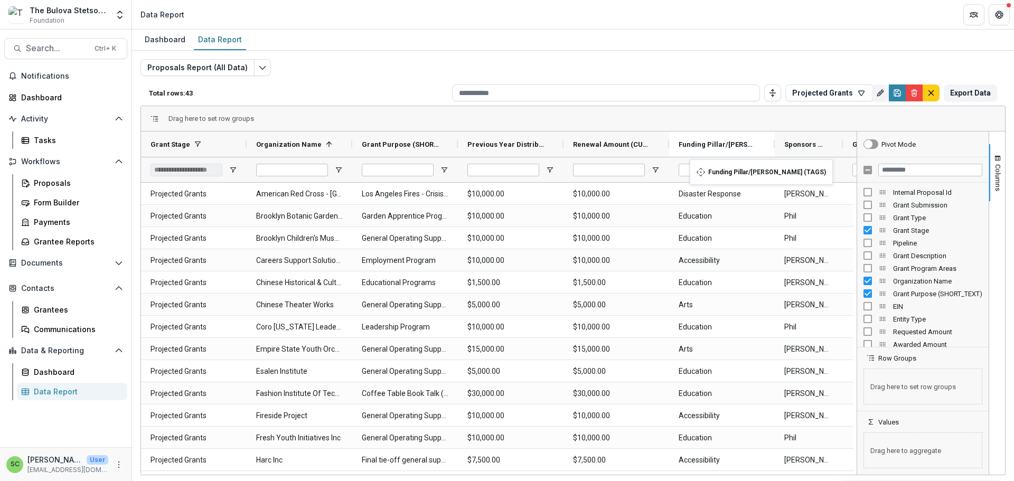
drag, startPoint x: 779, startPoint y: 166, endPoint x: 689, endPoint y: 166, distance: 89.3
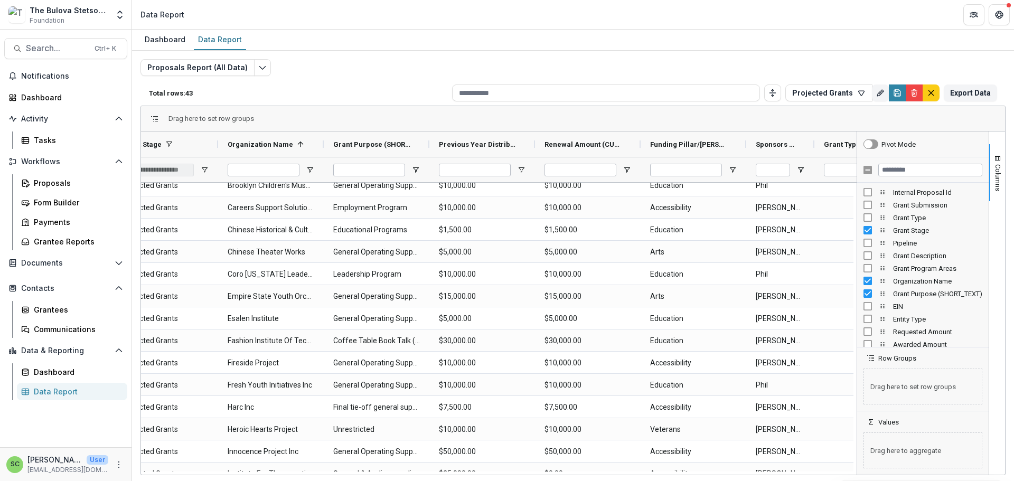
scroll to position [0, 44]
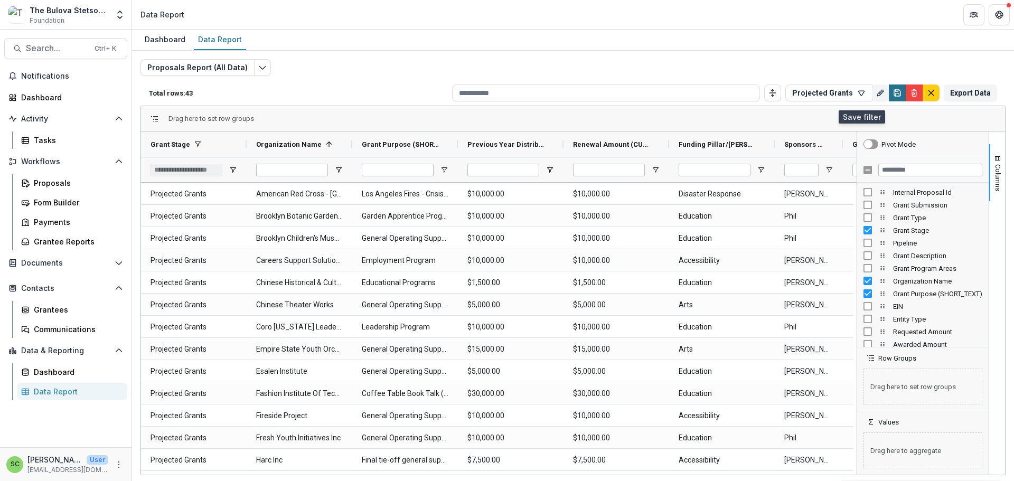
click at [893, 93] on icon "Save" at bounding box center [897, 93] width 8 height 8
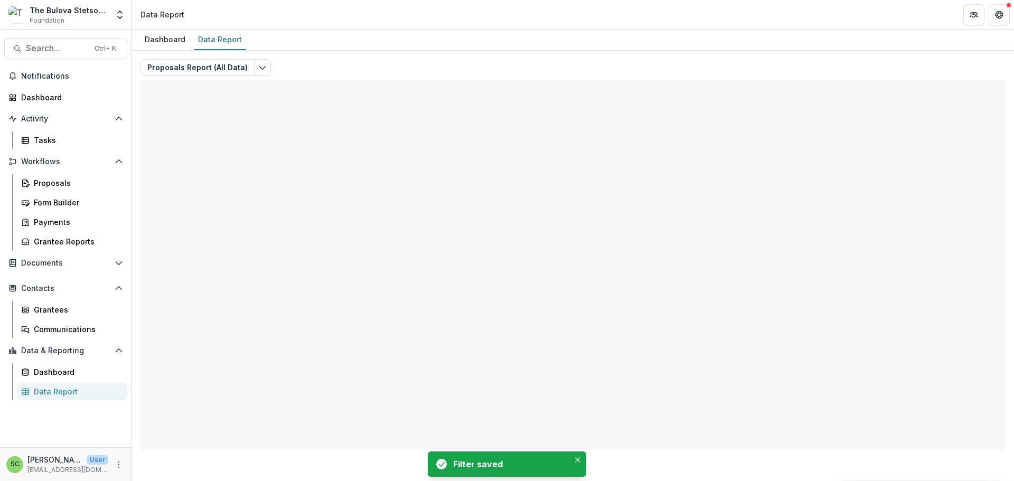
type input "**********"
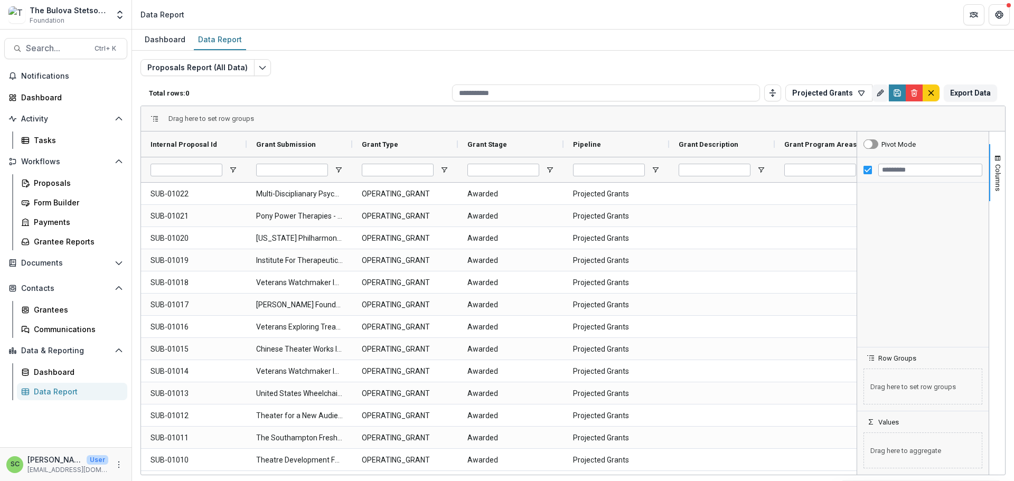
type input "**********"
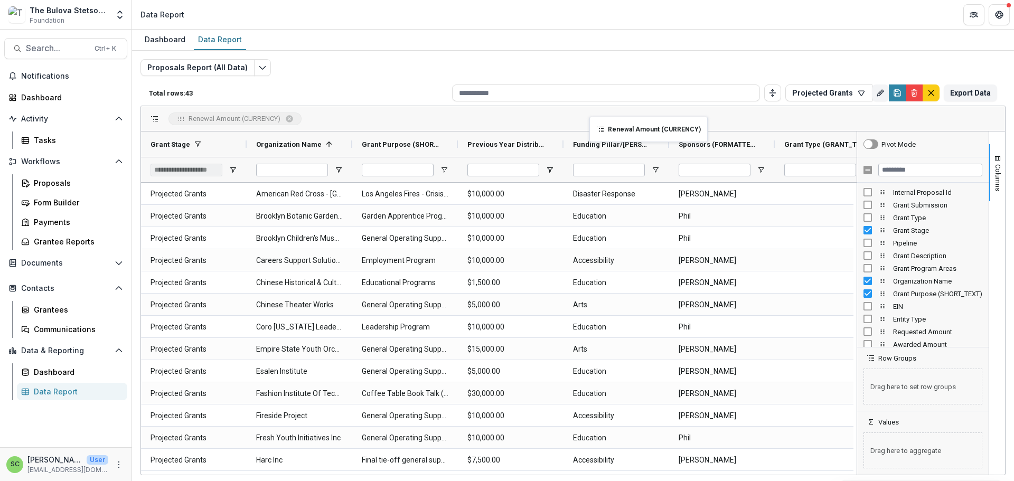
drag, startPoint x: 602, startPoint y: 149, endPoint x: 595, endPoint y: 123, distance: 27.4
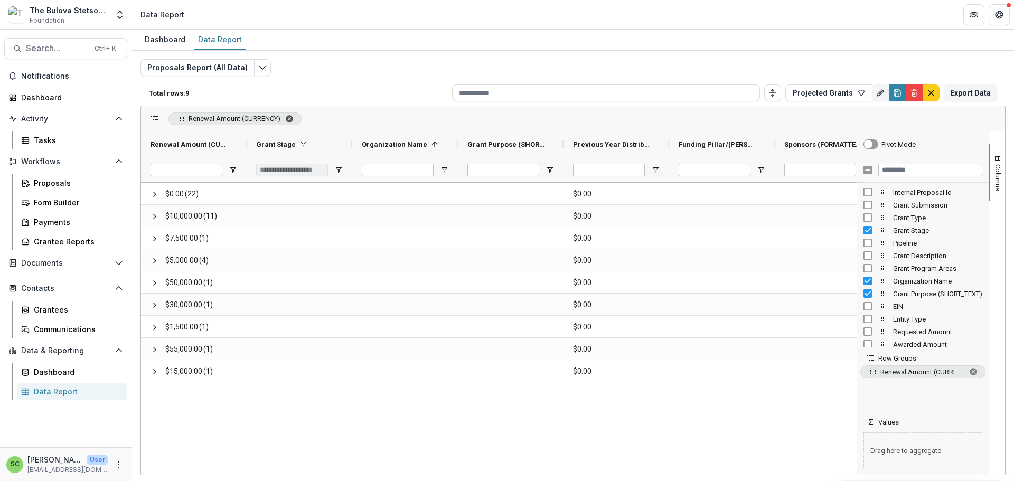
click at [289, 123] on span "Renewal Amount (CURRENCY). Press ENTER to sort. Press DELETE to remove" at bounding box center [289, 119] width 8 height 8
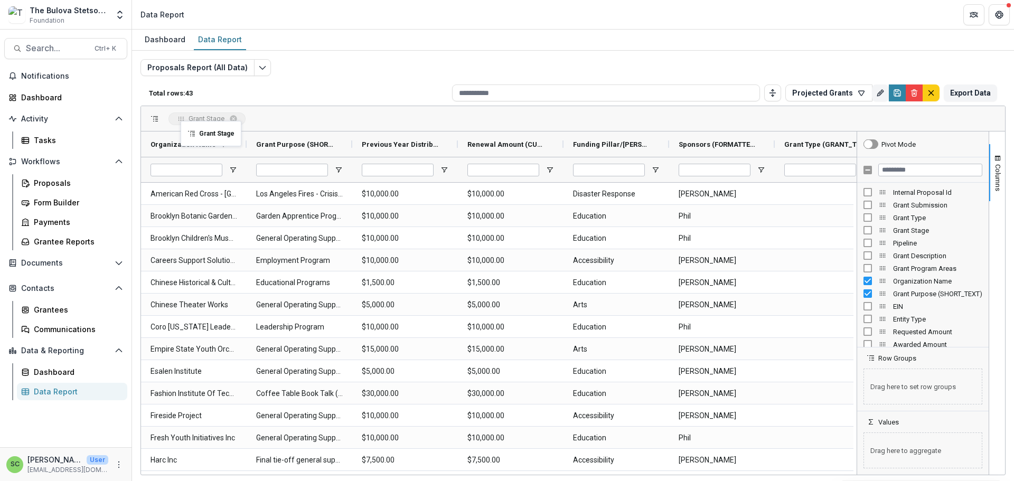
drag, startPoint x: 186, startPoint y: 151, endPoint x: 186, endPoint y: 127, distance: 23.2
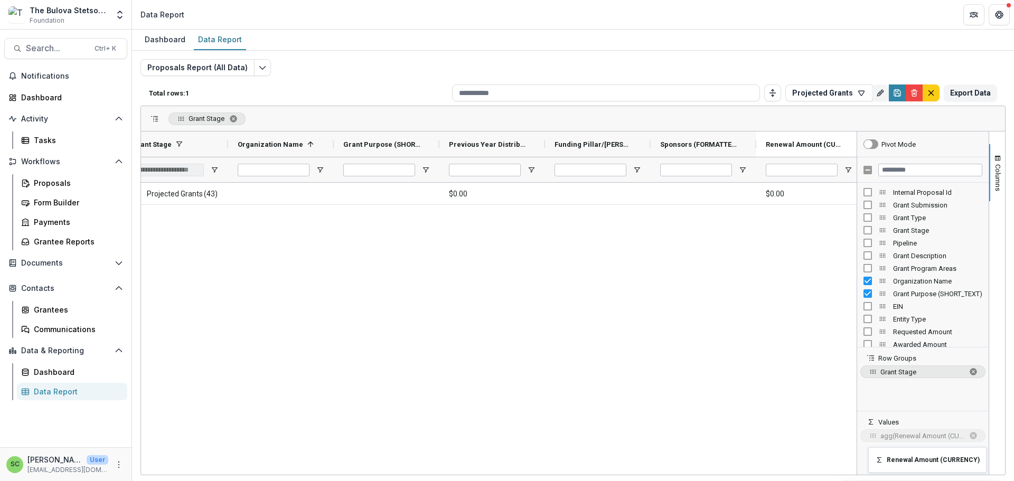
drag, startPoint x: 594, startPoint y: 150, endPoint x: 874, endPoint y: 454, distance: 412.7
click at [969, 440] on span "sum of Renewal Amount (CURRENCY). Press ENTER to change the aggregation type. P…" at bounding box center [973, 436] width 8 height 8
click at [235, 123] on span "Grant Stage. Press ENTER to sort. Press DELETE to remove" at bounding box center [233, 119] width 8 height 8
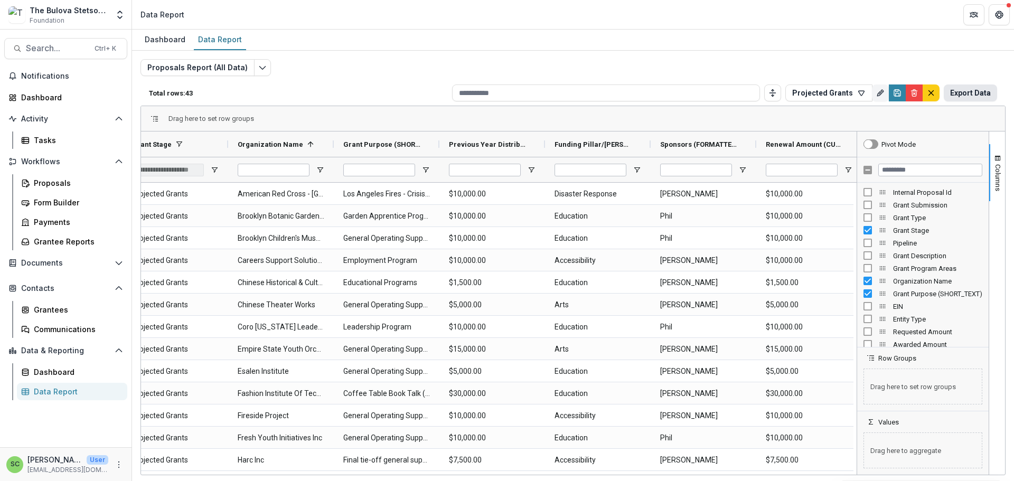
click at [968, 92] on button "Export Data" at bounding box center [970, 93] width 53 height 17
